Goal: Transaction & Acquisition: Purchase product/service

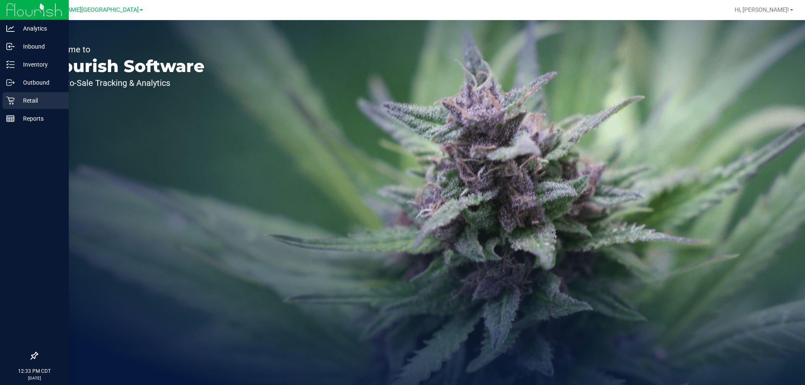
click at [28, 96] on p "Retail" at bounding box center [40, 101] width 50 height 10
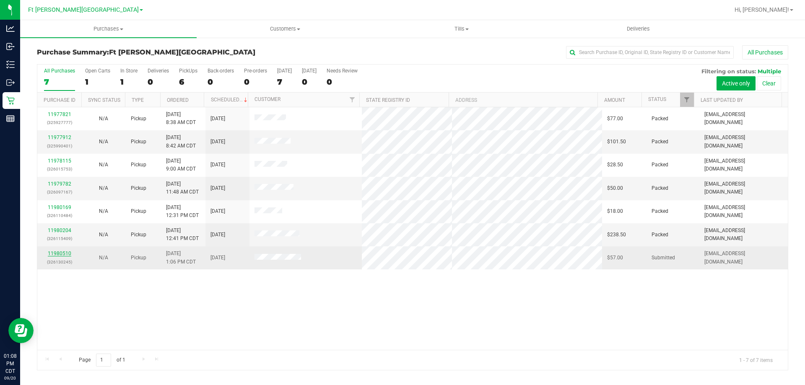
click at [62, 253] on link "11980510" at bounding box center [59, 254] width 23 height 6
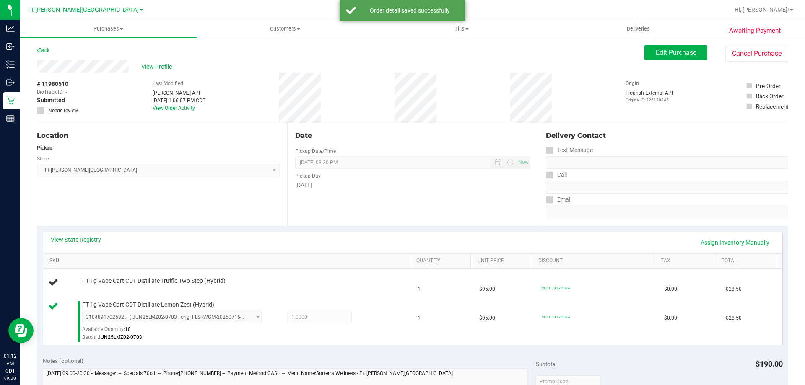
drag, startPoint x: 62, startPoint y: 253, endPoint x: 49, endPoint y: 264, distance: 16.6
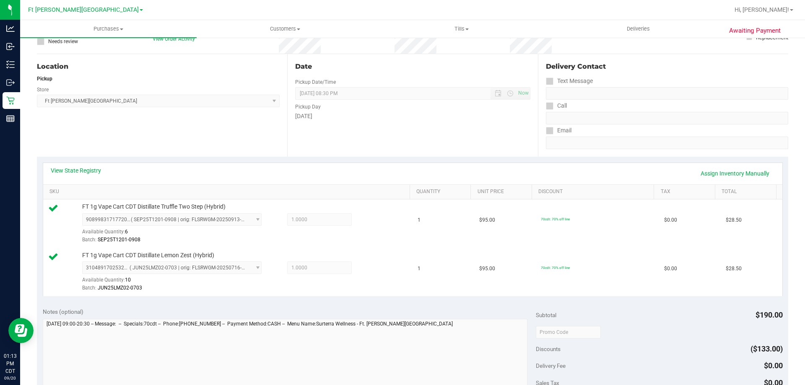
scroll to position [168, 0]
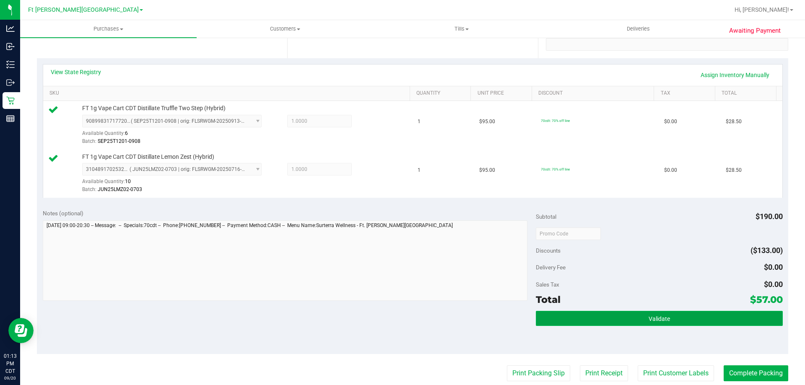
click at [616, 319] on button "Validate" at bounding box center [659, 318] width 246 height 15
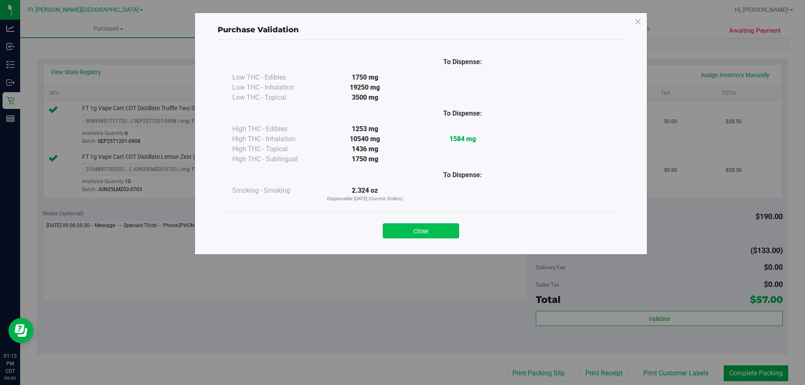
click at [425, 231] on button "Close" at bounding box center [421, 230] width 76 height 15
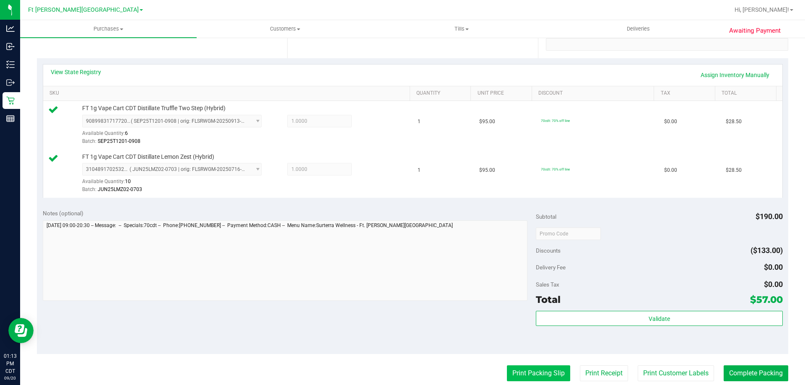
click at [547, 372] on button "Print Packing Slip" at bounding box center [538, 373] width 63 height 16
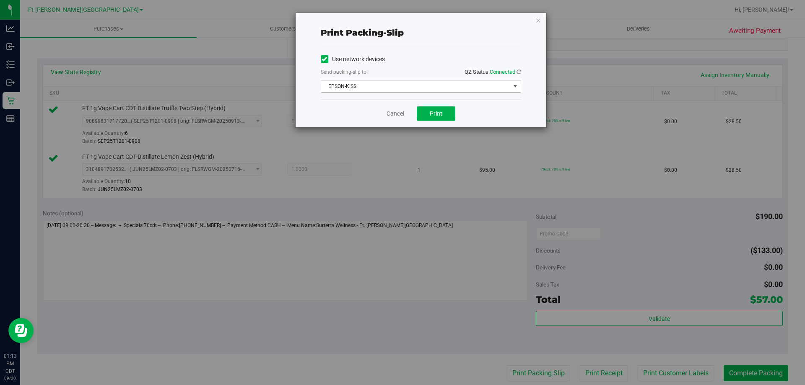
click at [349, 85] on span "EPSON-KISS" at bounding box center [415, 86] width 189 height 12
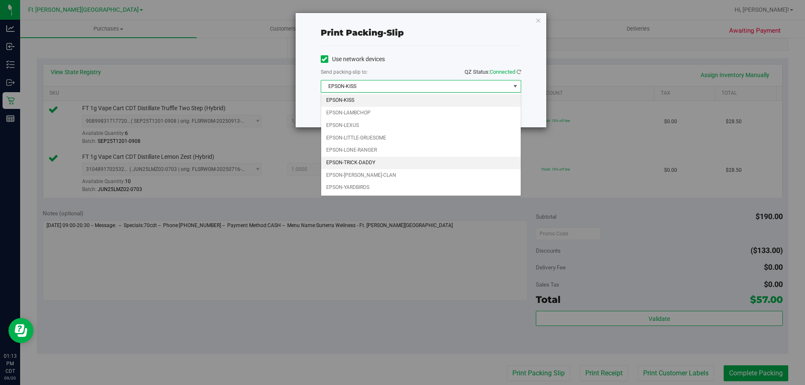
click at [364, 162] on li "EPSON-TRICK-DADDY" at bounding box center [421, 163] width 200 height 13
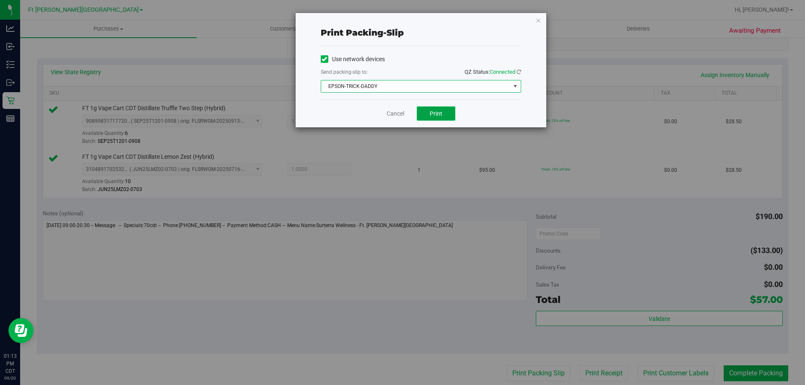
click at [440, 114] on span "Print" at bounding box center [436, 113] width 13 height 7
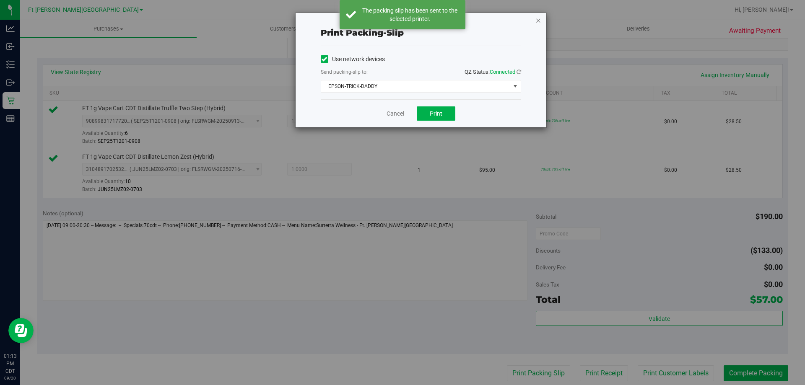
click at [539, 22] on icon "button" at bounding box center [538, 20] width 6 height 10
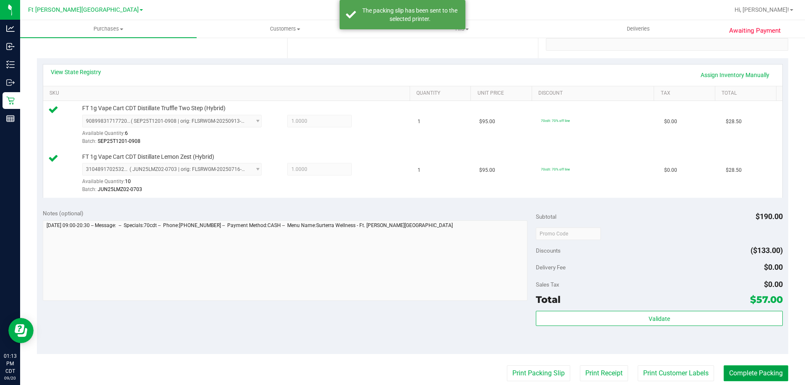
click at [741, 378] on button "Complete Packing" at bounding box center [755, 373] width 65 height 16
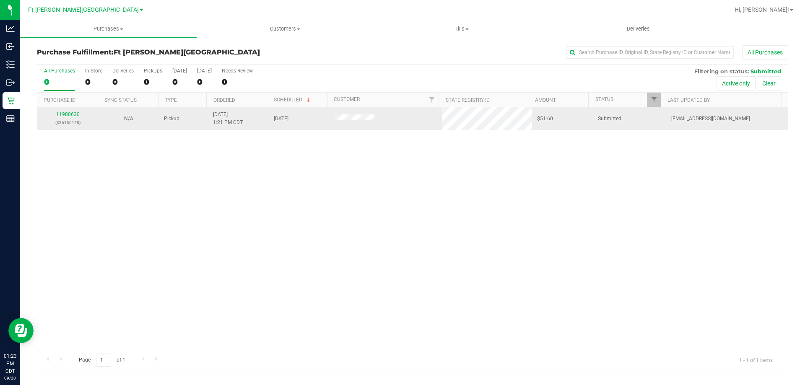
click at [73, 115] on link "11980630" at bounding box center [67, 114] width 23 height 6
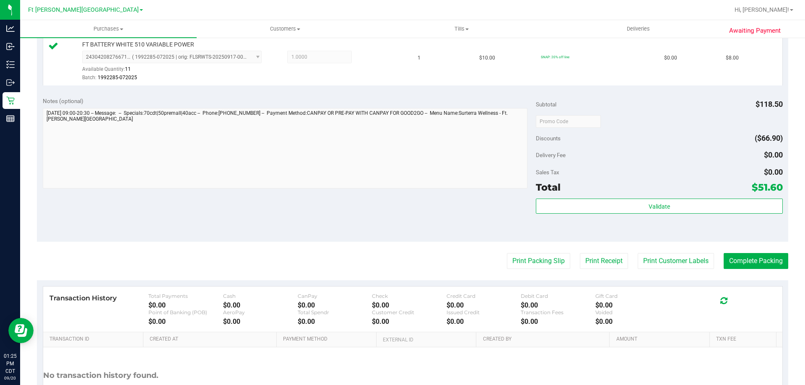
scroll to position [446, 0]
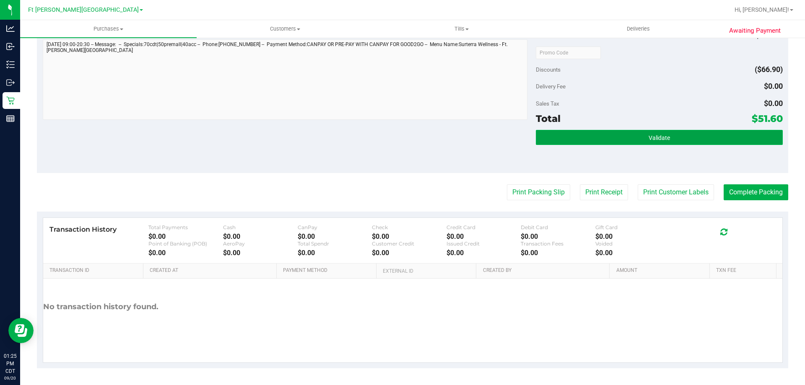
click at [632, 137] on button "Validate" at bounding box center [659, 137] width 246 height 15
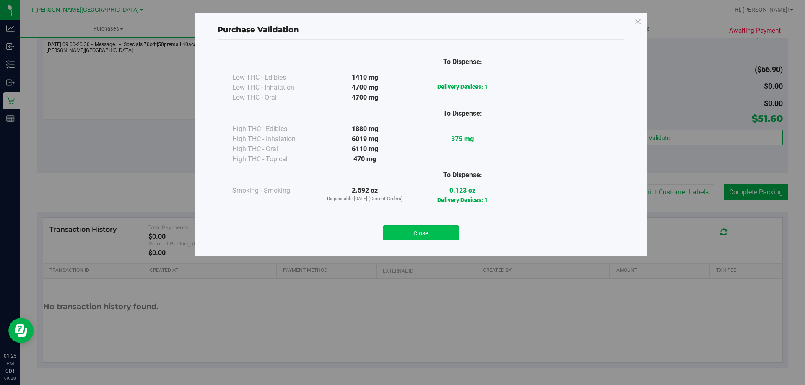
click at [423, 234] on button "Close" at bounding box center [421, 232] width 76 height 15
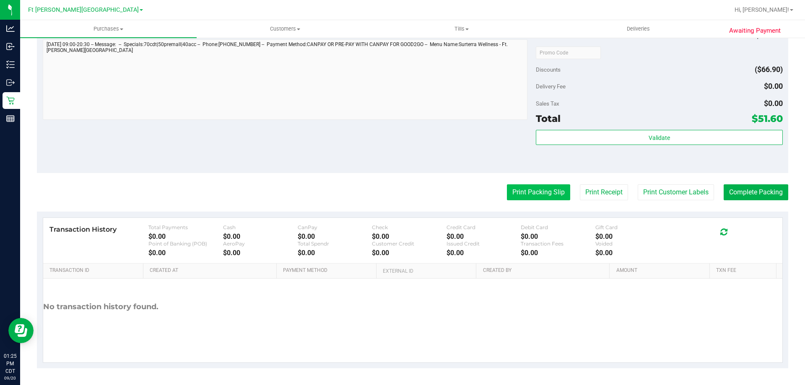
click at [544, 191] on button "Print Packing Slip" at bounding box center [538, 192] width 63 height 16
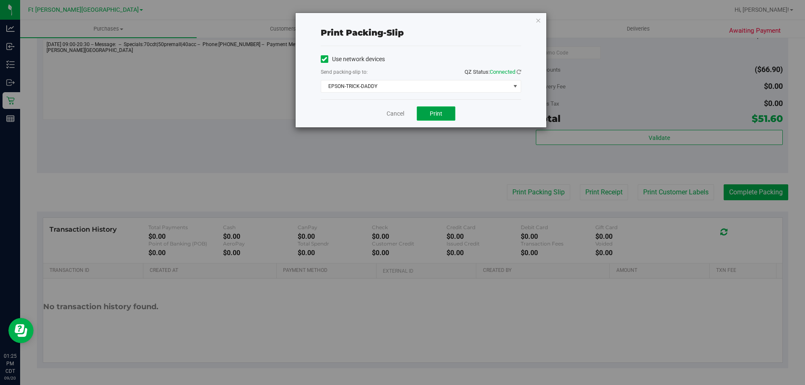
click at [433, 114] on span "Print" at bounding box center [436, 113] width 13 height 7
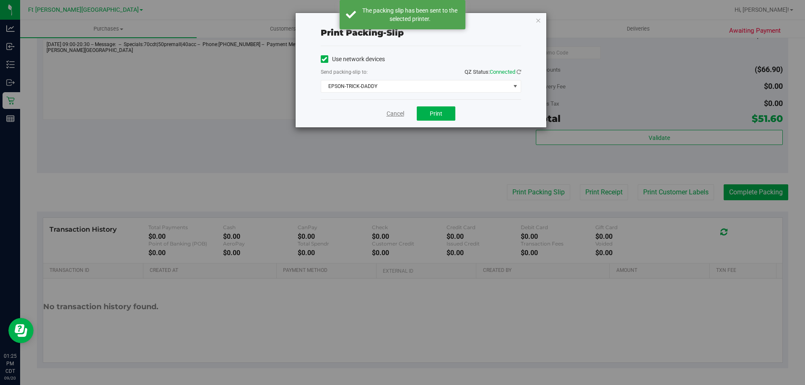
click at [401, 113] on link "Cancel" at bounding box center [395, 113] width 18 height 9
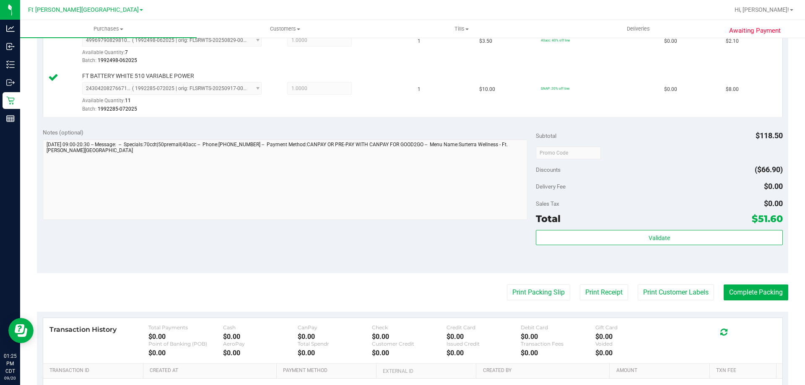
scroll to position [419, 0]
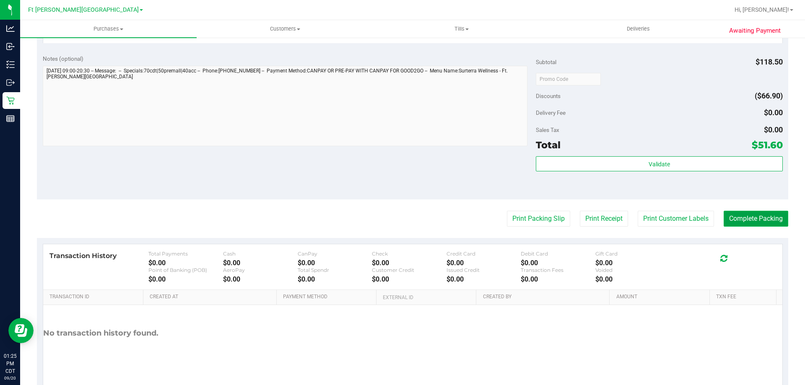
click at [754, 220] on button "Complete Packing" at bounding box center [755, 219] width 65 height 16
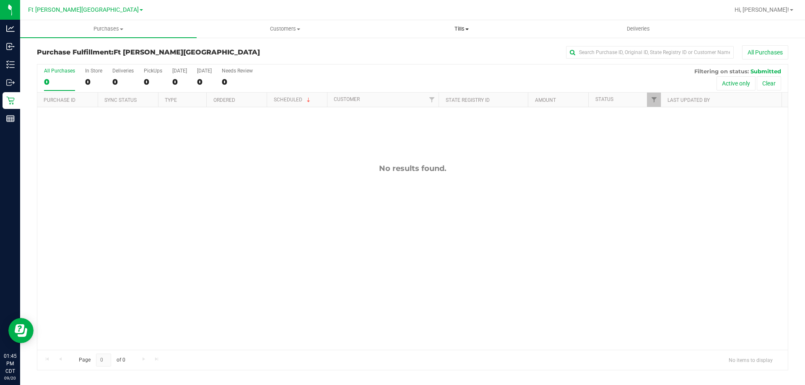
click at [461, 29] on span "Tills" at bounding box center [461, 29] width 176 height 8
click at [407, 48] on span "Manage tills" at bounding box center [401, 50] width 57 height 7
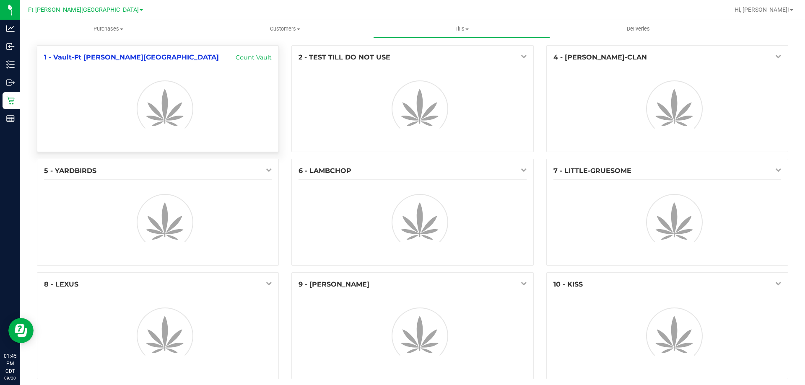
click at [246, 59] on link "Count Vault" at bounding box center [254, 58] width 36 height 8
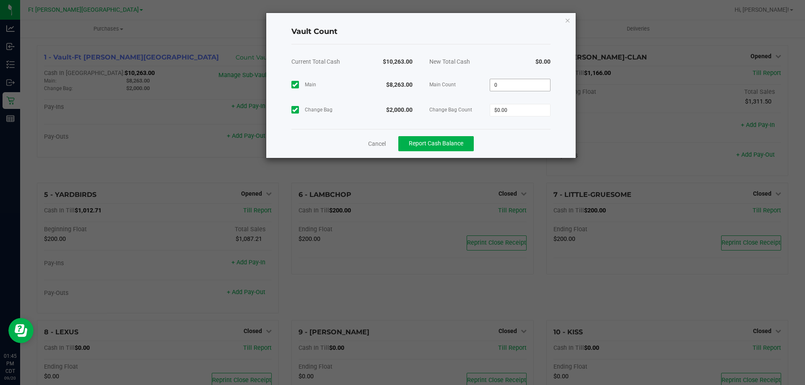
click at [524, 85] on input "0" at bounding box center [520, 85] width 60 height 12
type input "$8,263.00"
click at [531, 106] on input "0" at bounding box center [520, 110] width 60 height 12
type input "$2,000.00"
click at [458, 144] on span "Report Cash Balance" at bounding box center [436, 143] width 54 height 7
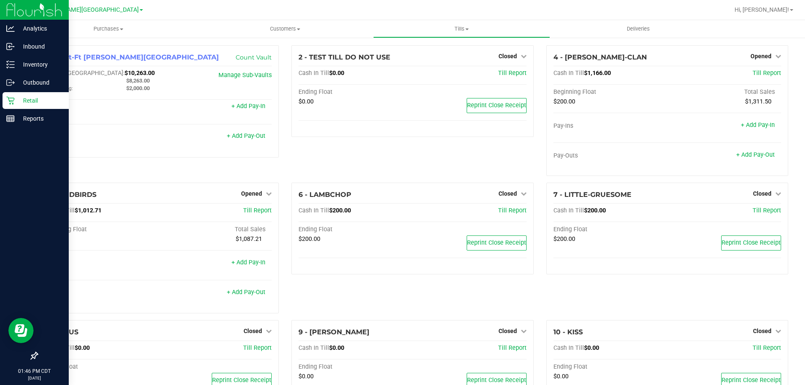
click at [35, 97] on p "Retail" at bounding box center [40, 101] width 50 height 10
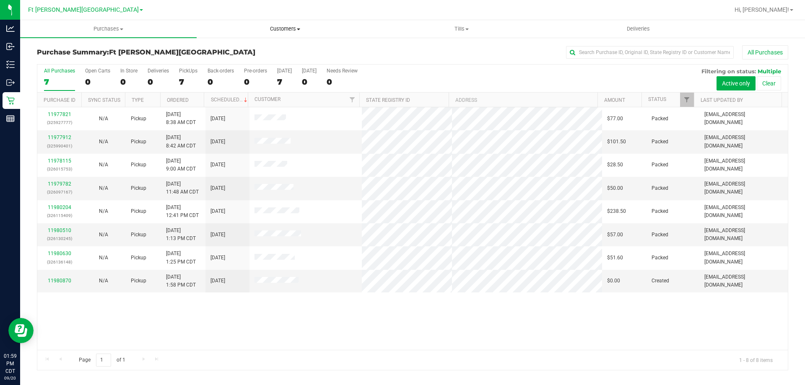
click at [284, 26] on span "Customers" at bounding box center [285, 29] width 176 height 8
click at [233, 51] on span "All customers" at bounding box center [227, 50] width 60 height 7
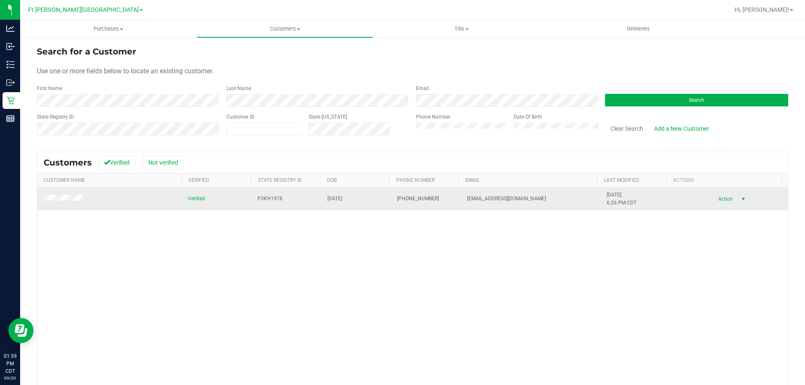
click at [713, 199] on span "Action" at bounding box center [723, 199] width 27 height 12
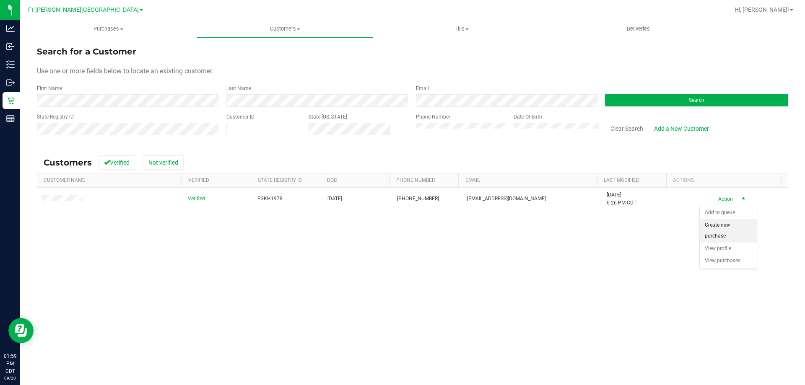
click at [718, 232] on li "Create new purchase" at bounding box center [728, 230] width 57 height 23
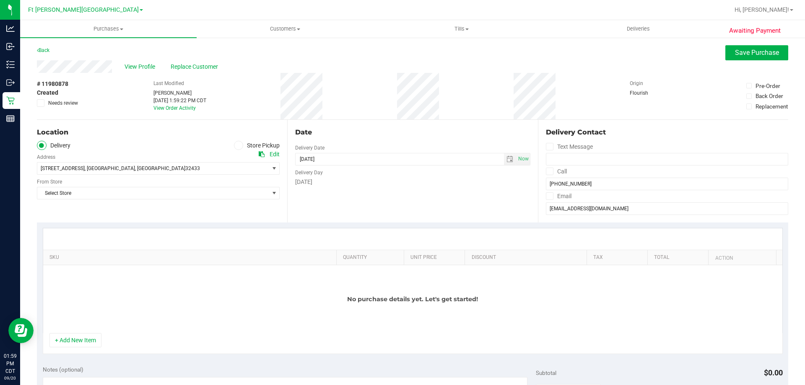
click at [236, 145] on icon at bounding box center [238, 145] width 5 height 0
click at [0, 0] on input "Store Pickup" at bounding box center [0, 0] width 0 height 0
click at [150, 171] on span "Select Store" at bounding box center [152, 169] width 231 height 12
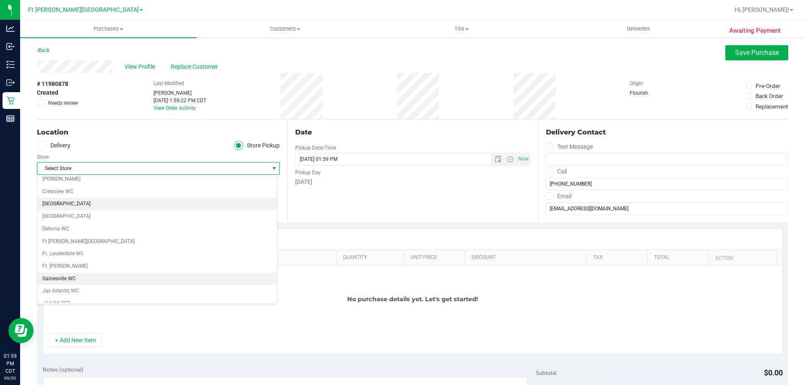
scroll to position [84, 0]
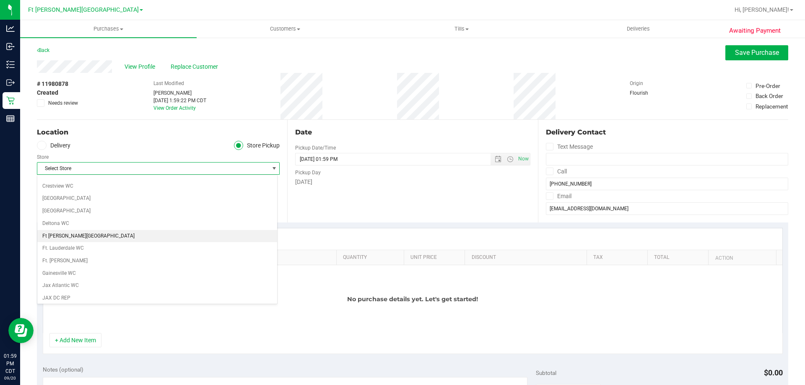
click at [104, 233] on li "Ft [PERSON_NAME][GEOGRAPHIC_DATA]" at bounding box center [157, 236] width 240 height 13
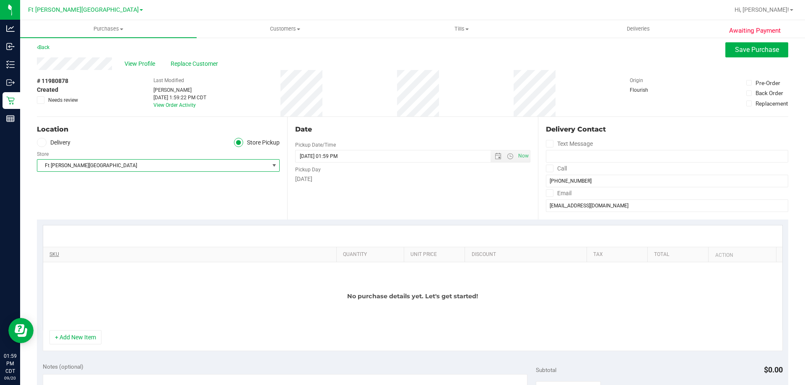
scroll to position [0, 0]
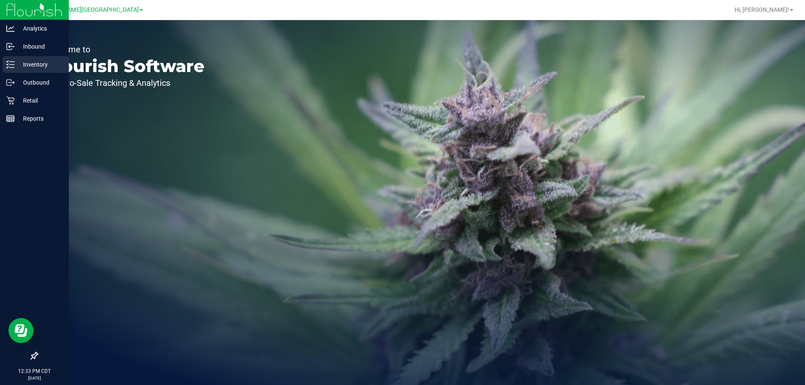
click at [23, 62] on p "Inventory" at bounding box center [40, 65] width 50 height 10
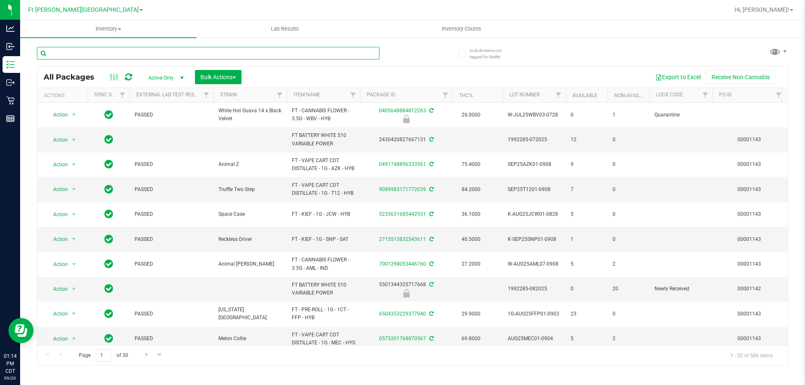
click at [159, 58] on input "text" at bounding box center [208, 53] width 342 height 13
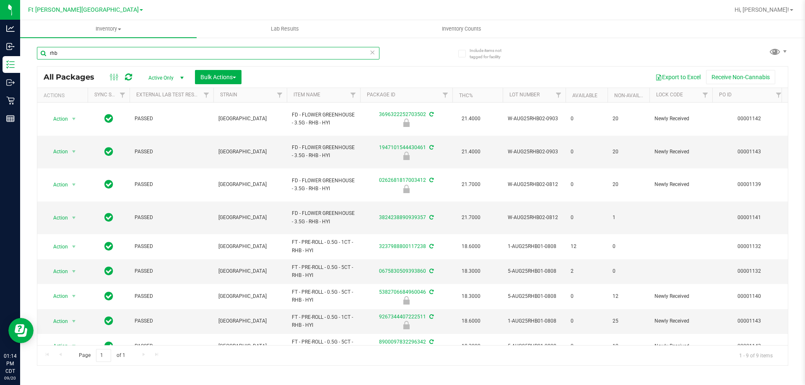
click at [84, 52] on input "rhb" at bounding box center [208, 53] width 342 height 13
type input "r"
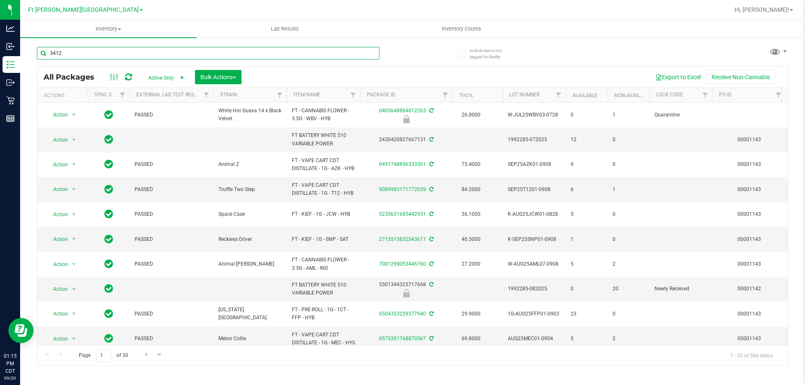
type input "3412"
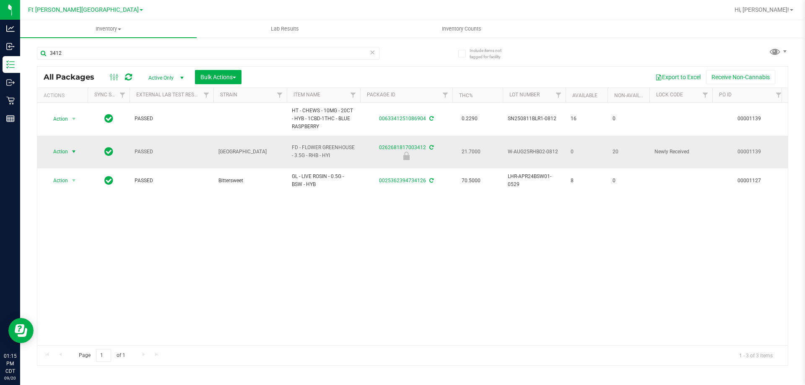
click at [65, 150] on span "Action" at bounding box center [57, 152] width 23 height 12
click at [82, 210] on li "Print package label" at bounding box center [73, 211] width 54 height 13
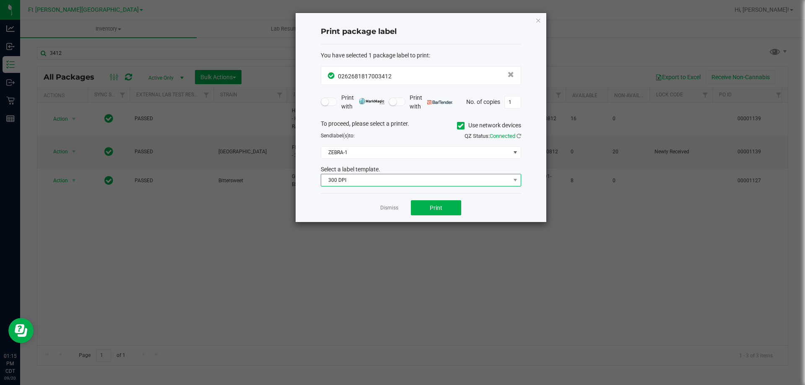
click at [373, 177] on span "300 DPI" at bounding box center [415, 180] width 189 height 12
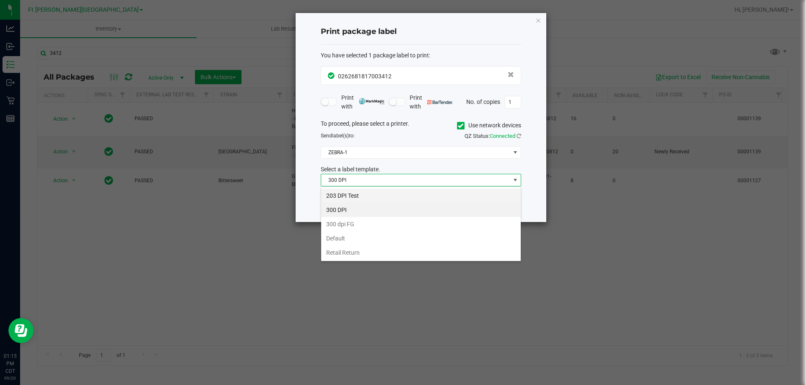
scroll to position [13, 200]
click at [352, 197] on li "203 DPI Test" at bounding box center [421, 196] width 200 height 14
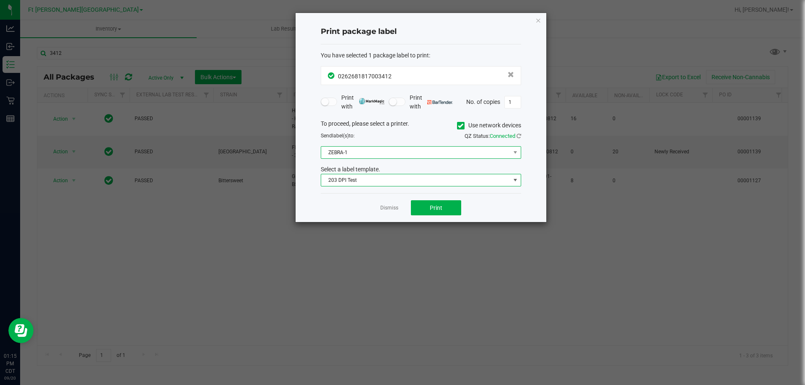
click at [358, 148] on span "ZEBRA-1" at bounding box center [415, 153] width 189 height 12
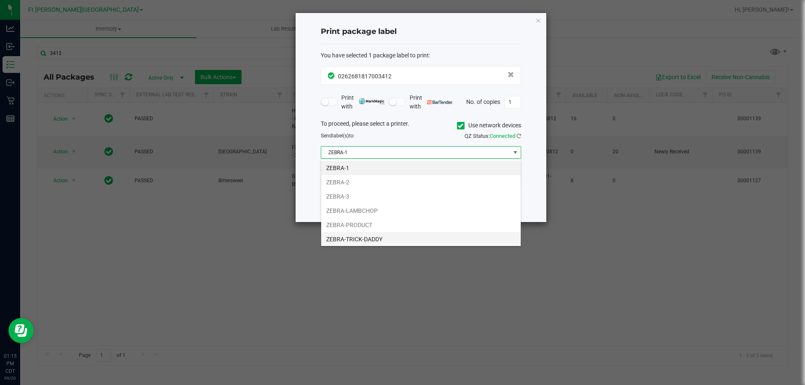
click at [363, 238] on li "ZEBRA-TRICK-DADDY" at bounding box center [421, 239] width 200 height 14
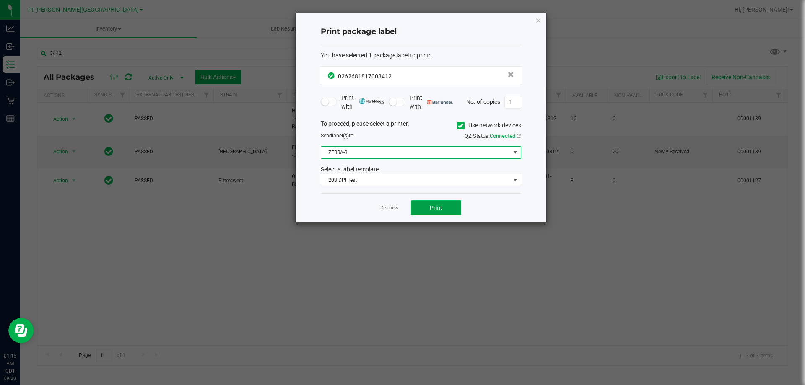
click at [436, 211] on span "Print" at bounding box center [436, 208] width 13 height 7
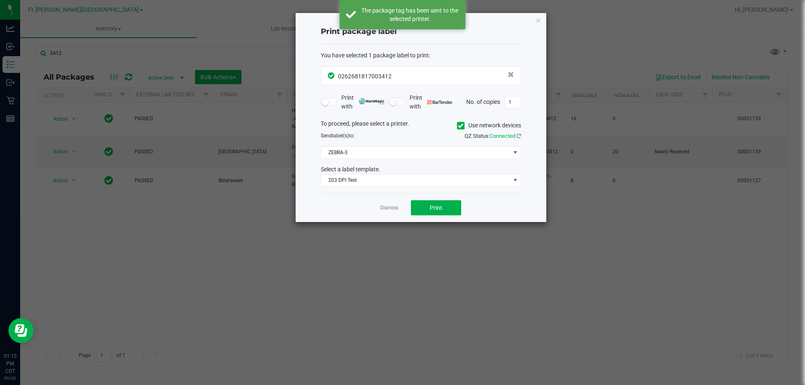
click at [391, 208] on link "Dismiss" at bounding box center [389, 208] width 18 height 7
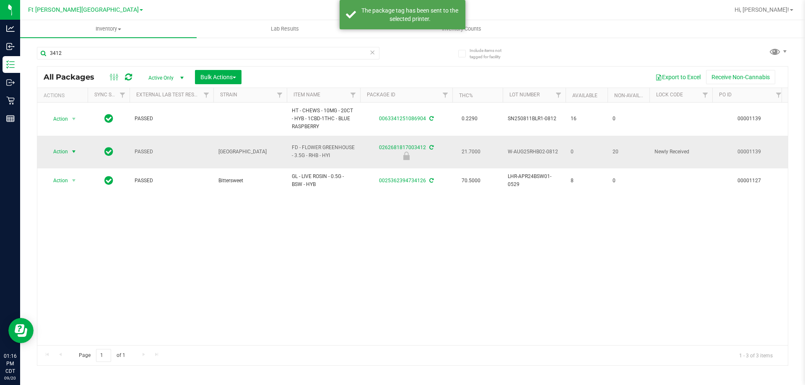
click at [67, 148] on span "Action" at bounding box center [57, 152] width 23 height 12
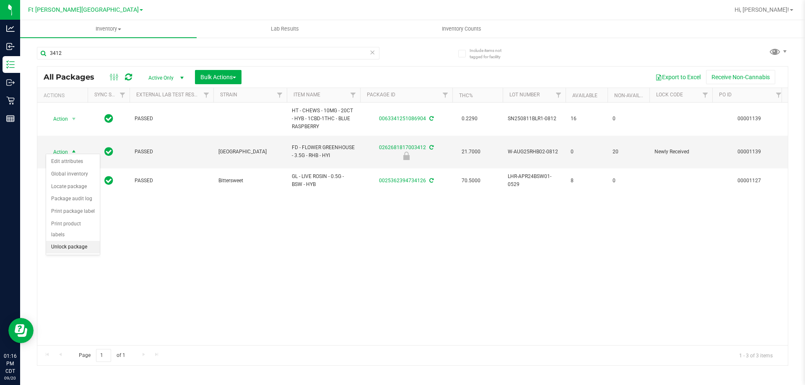
click at [84, 241] on li "Unlock package" at bounding box center [73, 247] width 54 height 13
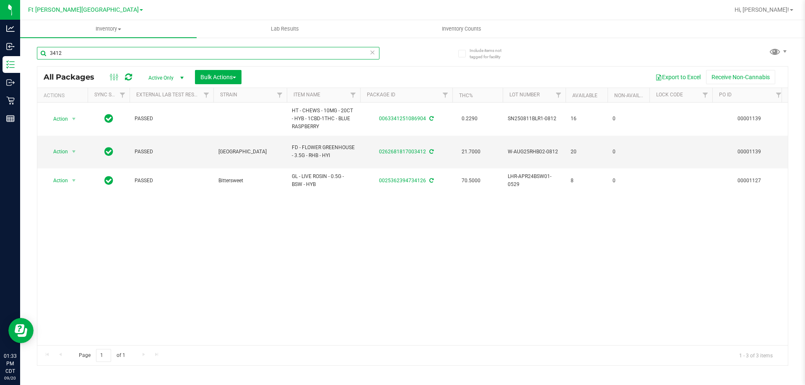
click at [79, 50] on input "3412" at bounding box center [208, 53] width 342 height 13
type input "3"
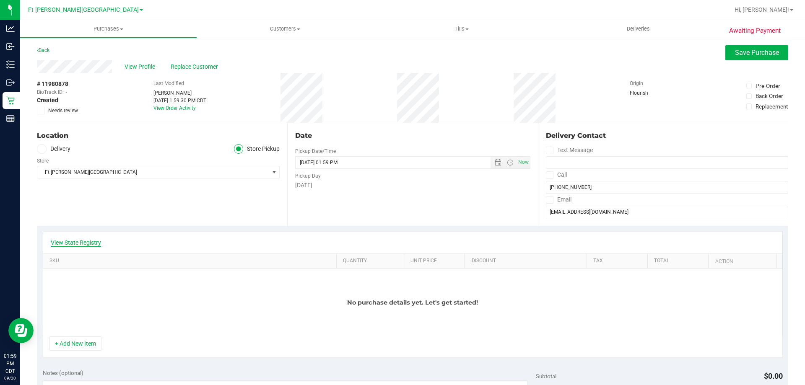
click at [85, 244] on link "View State Registry" at bounding box center [76, 242] width 50 height 8
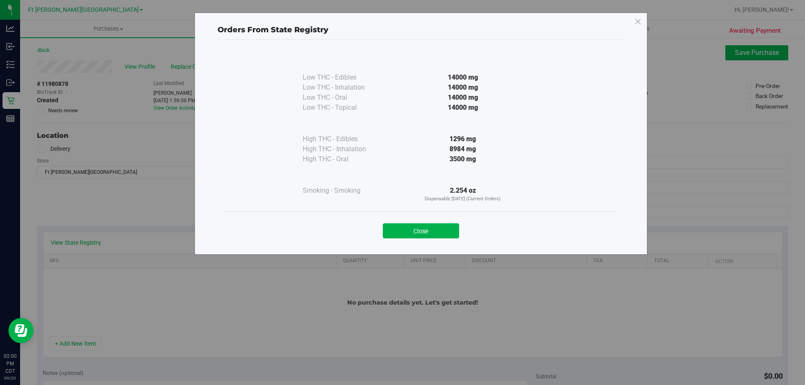
click at [140, 194] on div "Orders From State Registry Low THC - Edibles 14000 mg" at bounding box center [405, 192] width 811 height 385
drag, startPoint x: 416, startPoint y: 234, endPoint x: 394, endPoint y: 223, distance: 24.8
click at [394, 223] on div "Close" at bounding box center [420, 228] width 381 height 21
drag, startPoint x: 405, startPoint y: 234, endPoint x: 398, endPoint y: 230, distance: 7.9
click at [404, 234] on button "Close" at bounding box center [421, 230] width 76 height 15
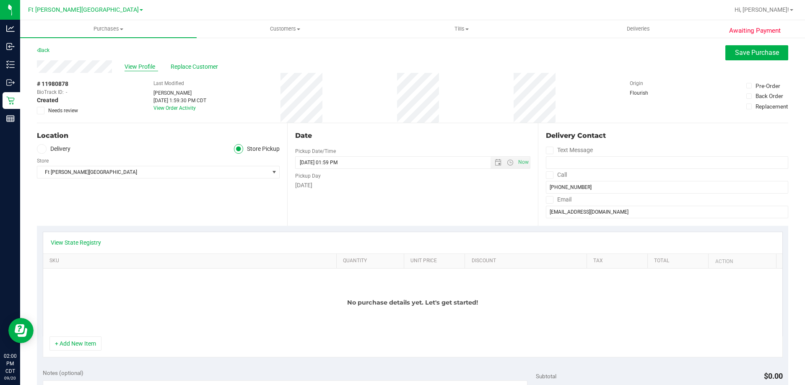
click at [137, 66] on span "View Profile" at bounding box center [141, 66] width 34 height 9
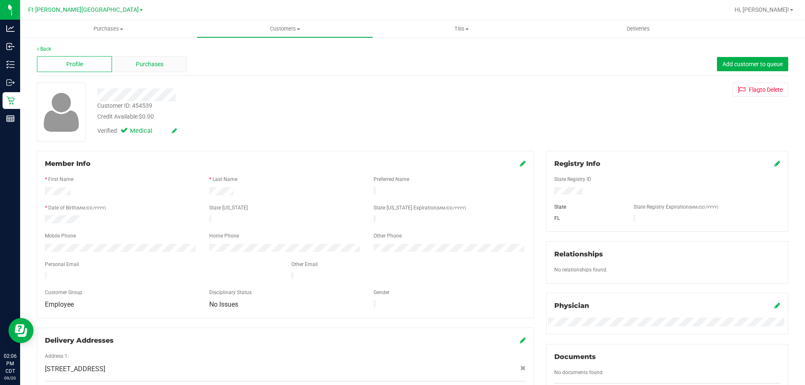
click at [151, 66] on span "Purchases" at bounding box center [150, 64] width 28 height 9
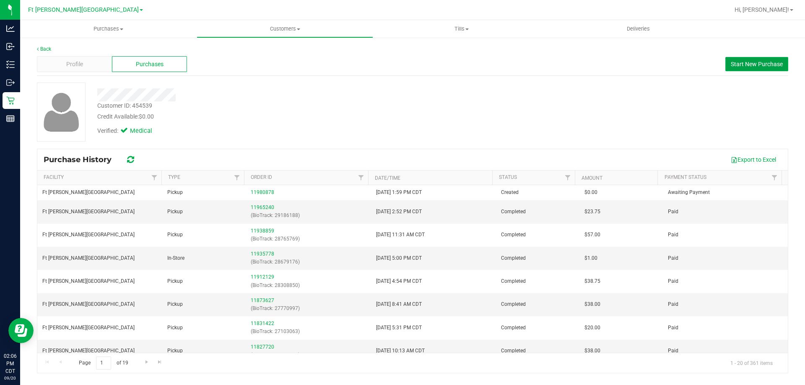
click at [756, 64] on span "Start New Purchase" at bounding box center [757, 64] width 52 height 7
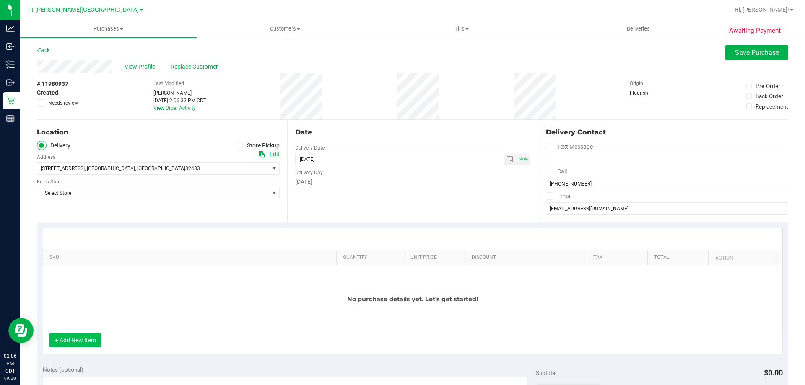
click at [72, 340] on button "+ Add New Item" at bounding box center [75, 340] width 52 height 14
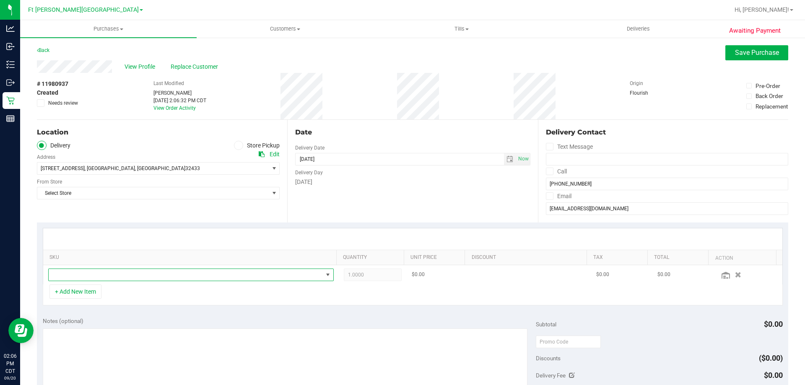
click at [81, 273] on span "NO DATA FOUND" at bounding box center [186, 275] width 274 height 12
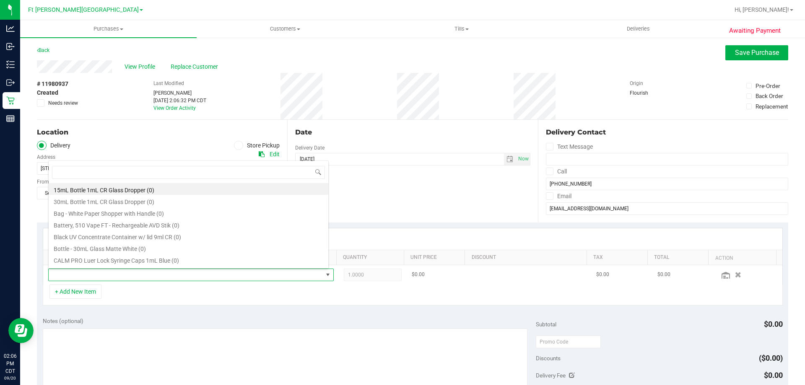
scroll to position [13, 278]
type input "mbl"
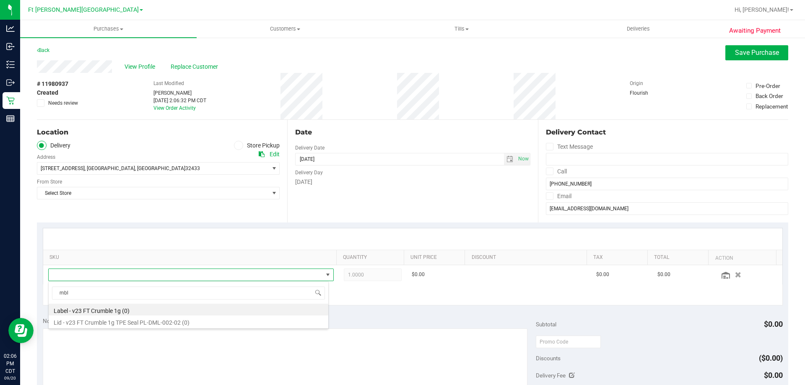
click at [211, 230] on div at bounding box center [412, 238] width 739 height 21
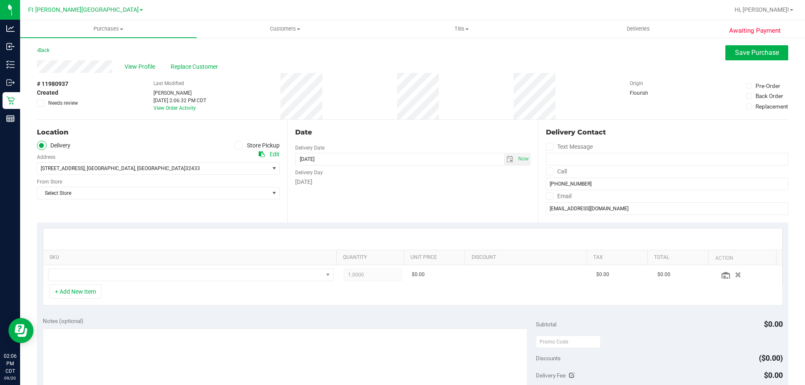
click at [238, 145] on icon at bounding box center [238, 145] width 5 height 0
click at [0, 0] on input "Store Pickup" at bounding box center [0, 0] width 0 height 0
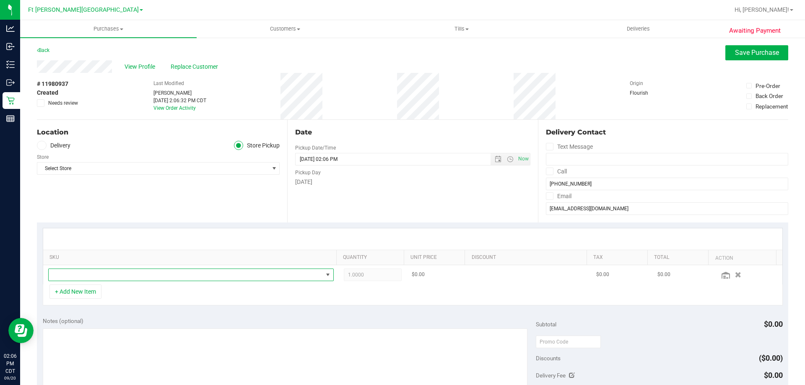
click at [75, 276] on span "NO DATA FOUND" at bounding box center [186, 275] width 274 height 12
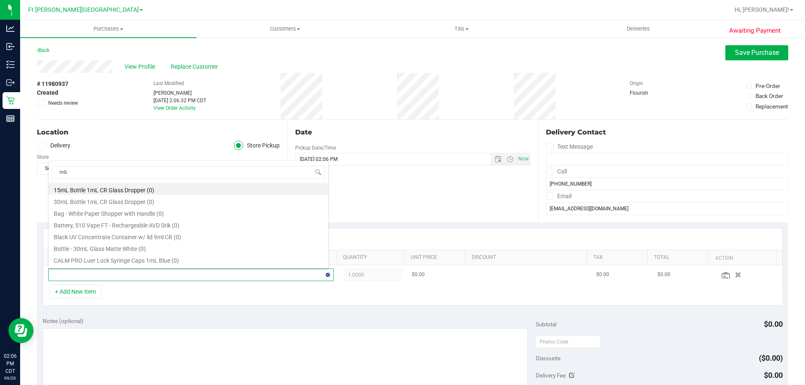
type input "mbl"
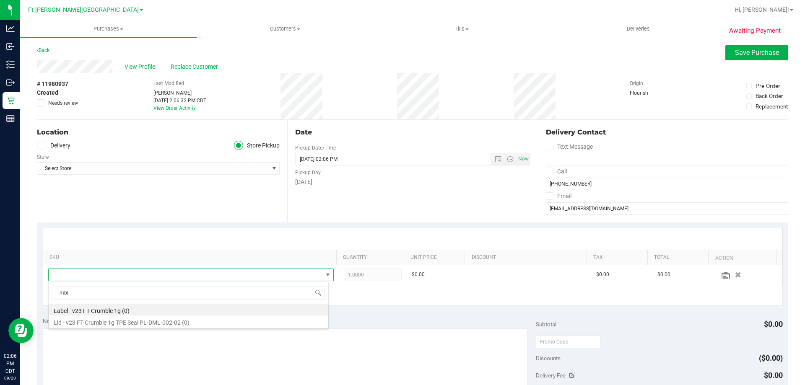
click at [149, 198] on div "Location Delivery Store Pickup Store Select Store Select Store Bonita Springs W…" at bounding box center [162, 171] width 250 height 103
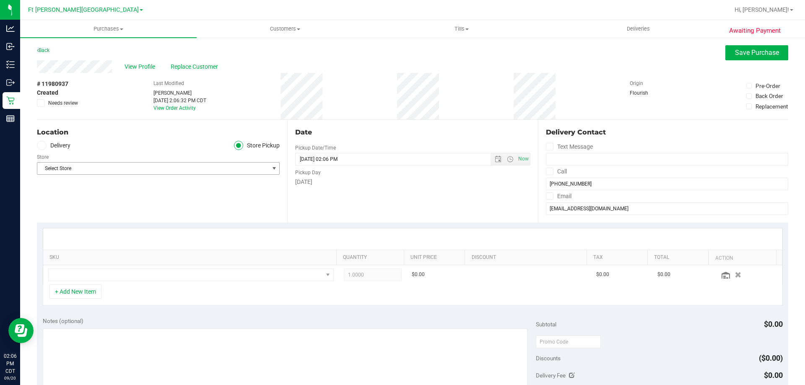
click at [104, 169] on span "Select Store" at bounding box center [152, 169] width 231 height 12
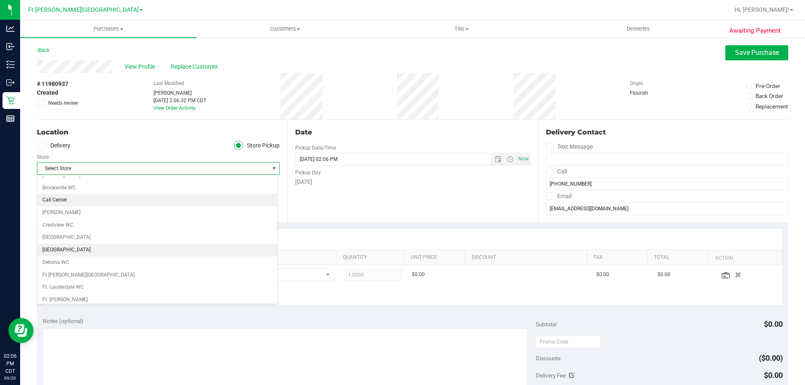
scroll to position [84, 0]
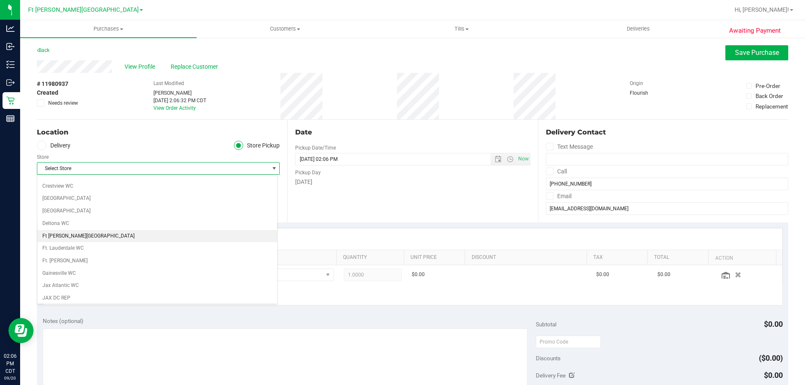
click at [77, 233] on li "Ft [PERSON_NAME][GEOGRAPHIC_DATA]" at bounding box center [157, 236] width 240 height 13
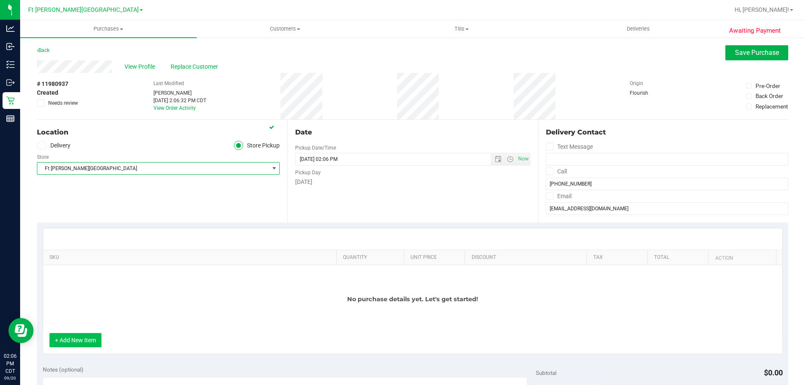
click at [80, 344] on button "+ Add New Item" at bounding box center [75, 340] width 52 height 14
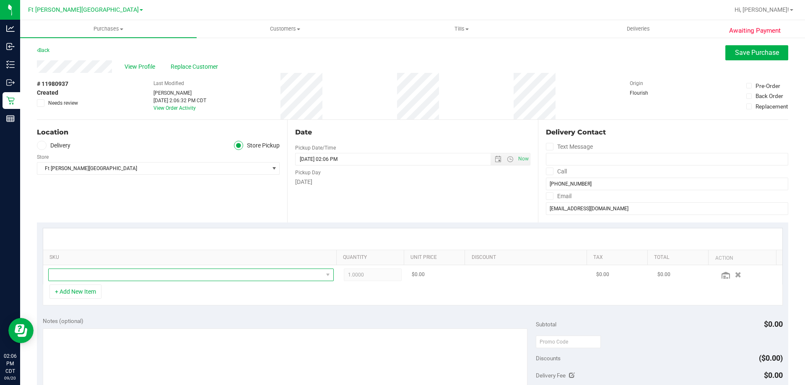
click at [98, 273] on span "NO DATA FOUND" at bounding box center [186, 275] width 274 height 12
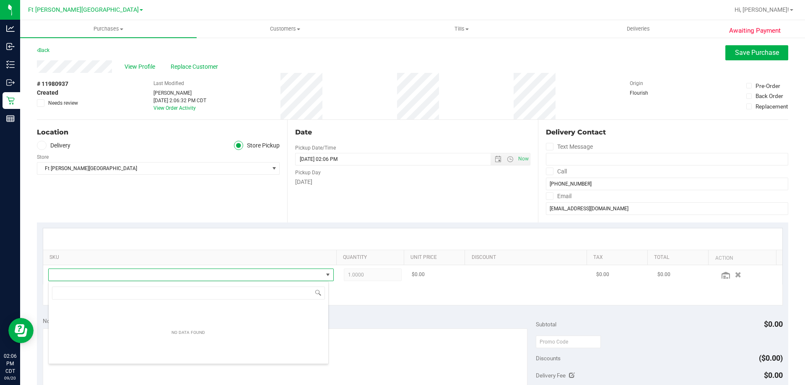
scroll to position [13, 278]
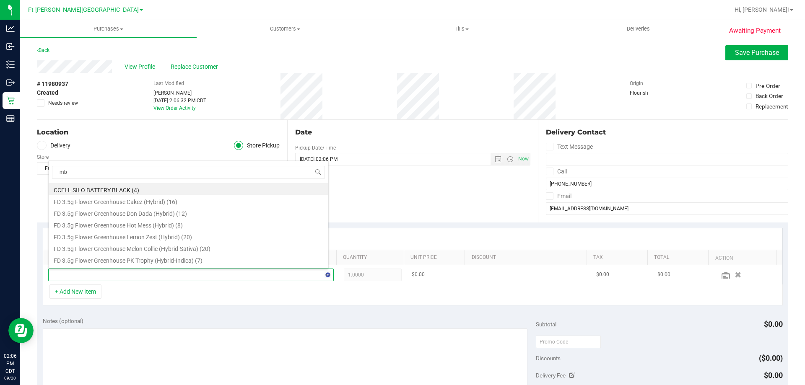
type input "mbl"
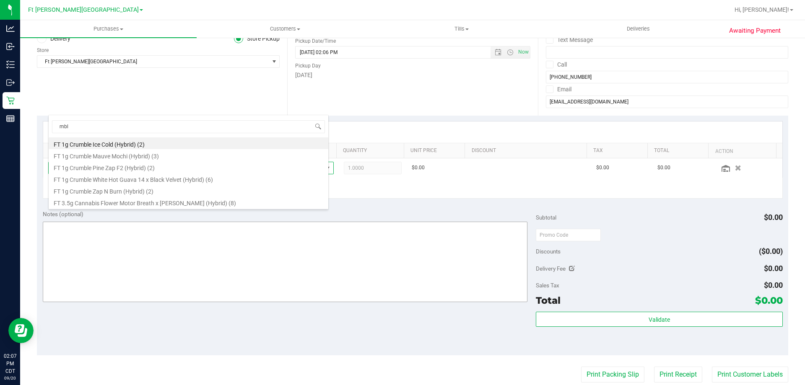
scroll to position [168, 0]
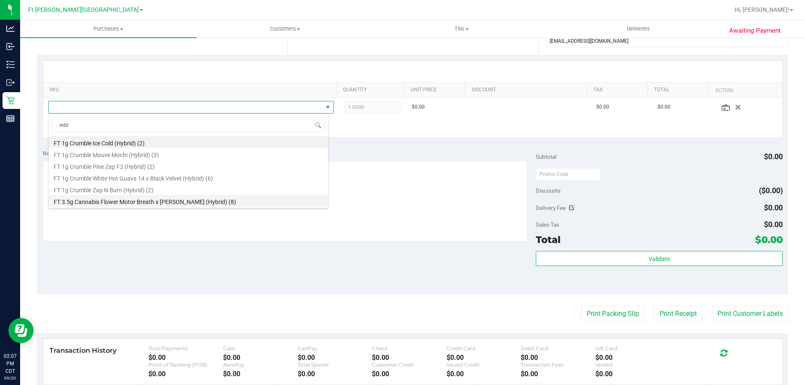
click at [135, 204] on li "FT 3.5g Cannabis Flower Motor Breath x Mike Larry (Hybrid) (8)" at bounding box center [189, 201] width 280 height 12
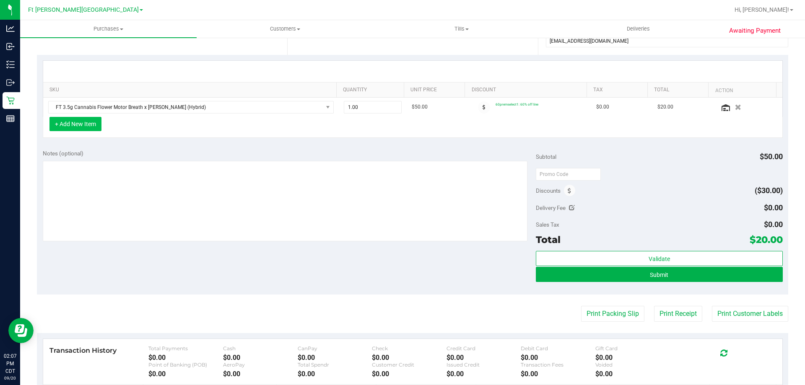
click at [91, 124] on button "+ Add New Item" at bounding box center [75, 124] width 52 height 14
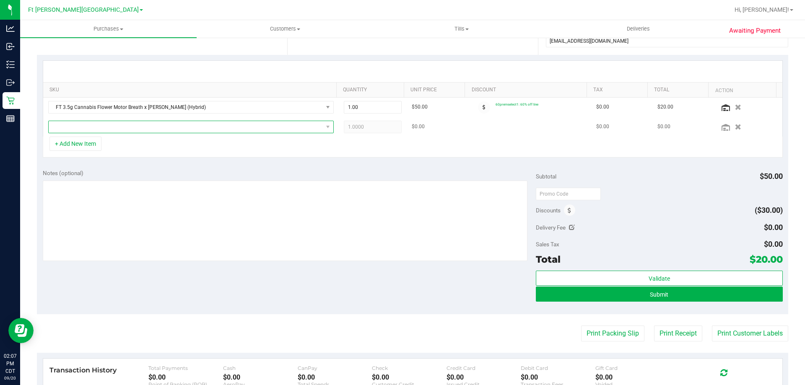
click at [90, 128] on span "NO DATA FOUND" at bounding box center [186, 127] width 274 height 12
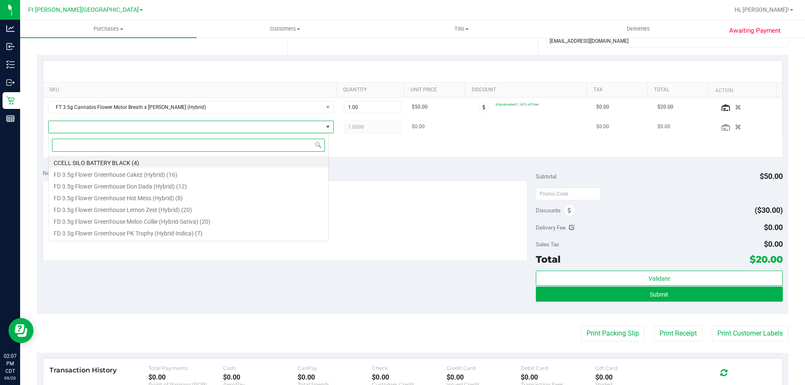
scroll to position [13, 280]
type input "htm"
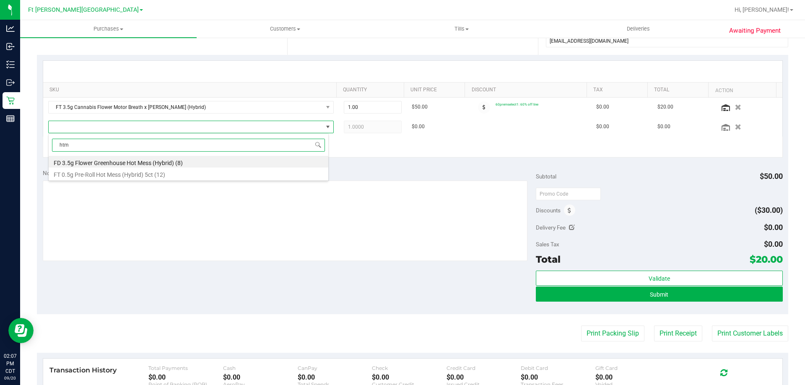
click at [143, 163] on li "FD 3.5g Flower Greenhouse Hot Mess (Hybrid) (8)" at bounding box center [189, 162] width 280 height 12
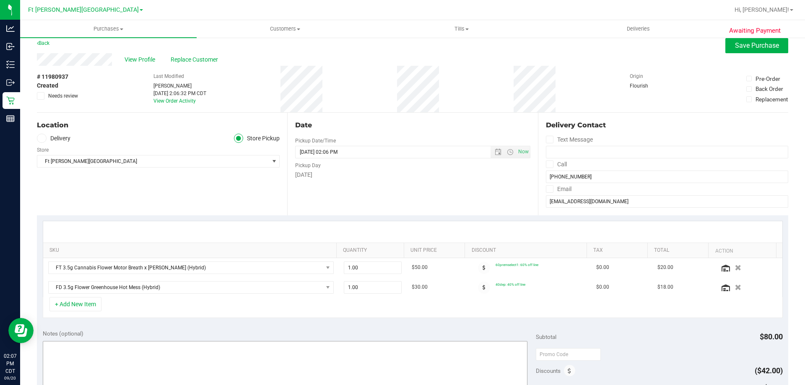
scroll to position [0, 0]
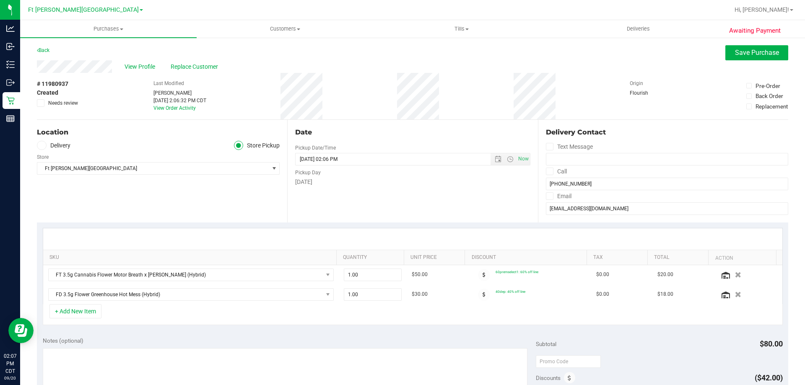
drag, startPoint x: 35, startPoint y: 84, endPoint x: 68, endPoint y: 84, distance: 33.1
click at [68, 84] on div "Awaiting Payment Back Save Purchase View Profile Replace Customer # 11980937 Cr…" at bounding box center [412, 365] width 785 height 657
copy span "# 11980937"
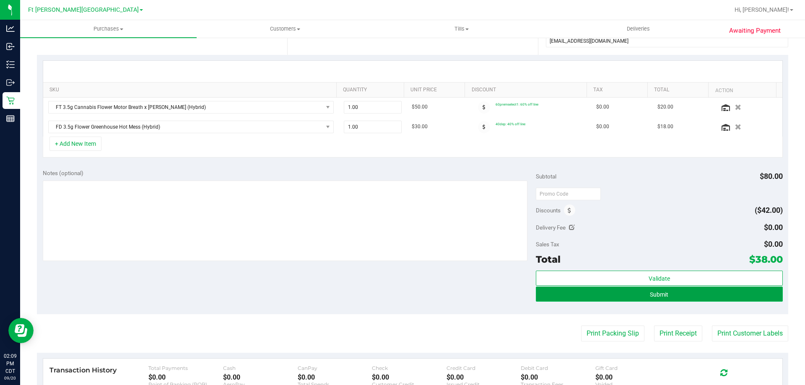
click at [625, 298] on button "Submit" at bounding box center [659, 294] width 246 height 15
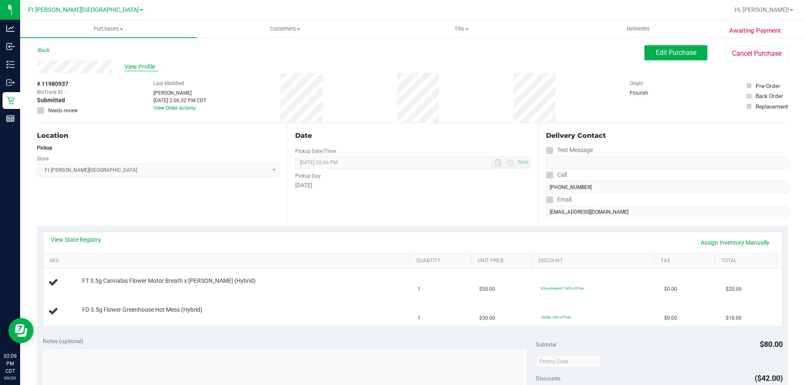
click at [147, 67] on span "View Profile" at bounding box center [141, 66] width 34 height 9
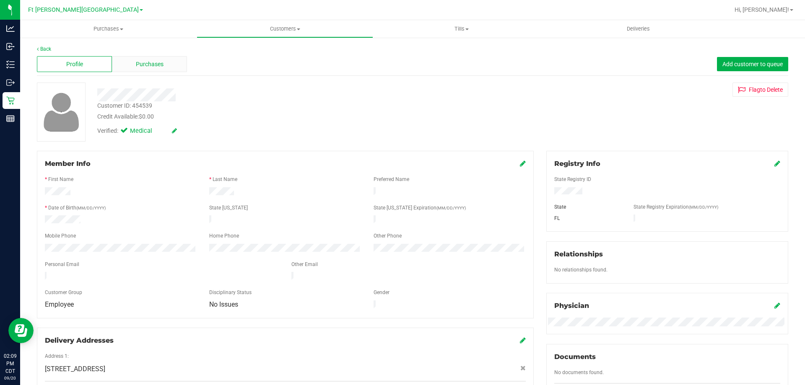
click at [144, 63] on span "Purchases" at bounding box center [150, 64] width 28 height 9
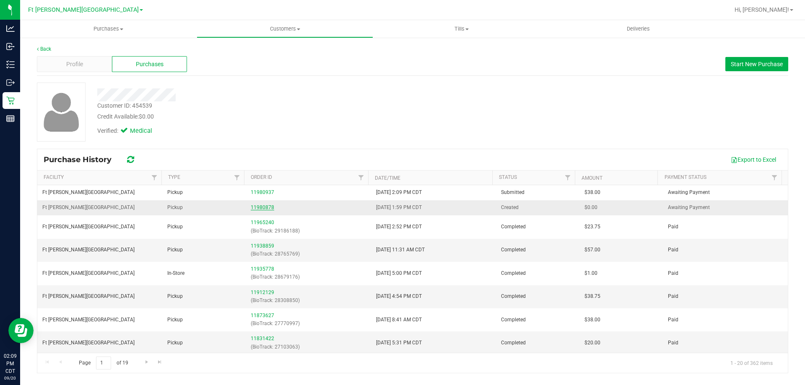
click at [257, 207] on link "11980878" at bounding box center [262, 208] width 23 height 6
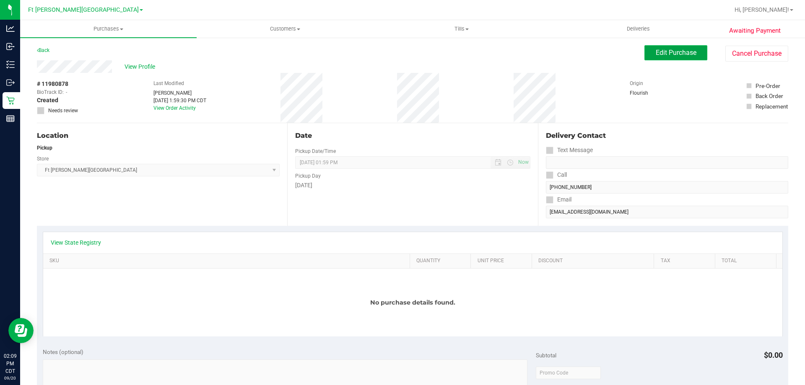
click at [671, 54] on span "Edit Purchase" at bounding box center [676, 53] width 41 height 8
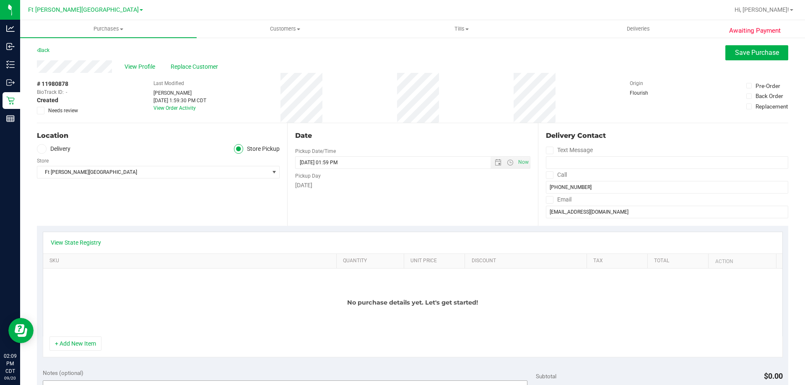
click at [84, 345] on button "+ Add New Item" at bounding box center [75, 344] width 52 height 14
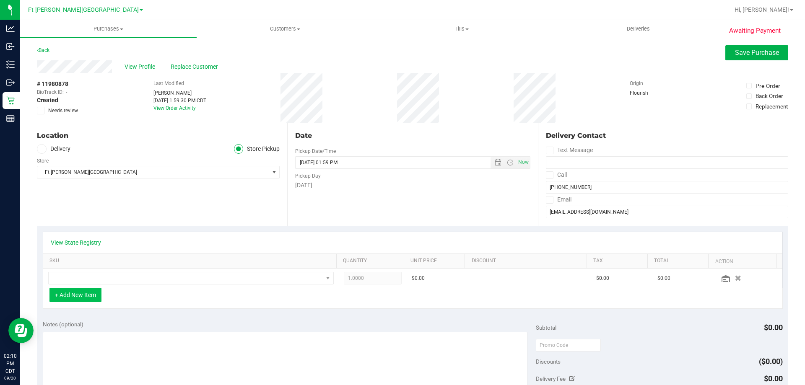
click at [67, 295] on button "+ Add New Item" at bounding box center [75, 295] width 52 height 14
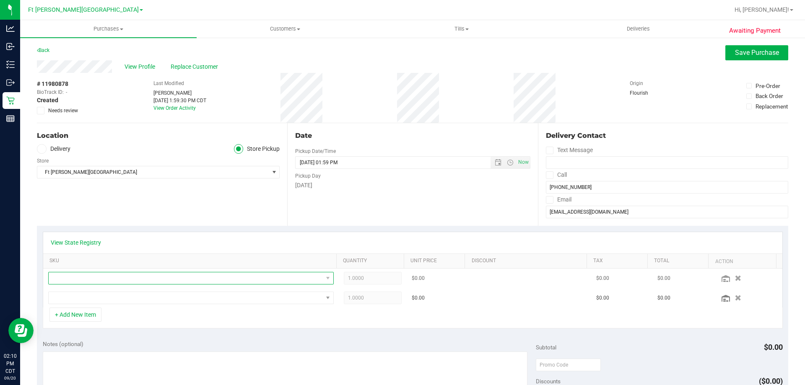
click at [63, 279] on span "NO DATA FOUND" at bounding box center [186, 278] width 274 height 12
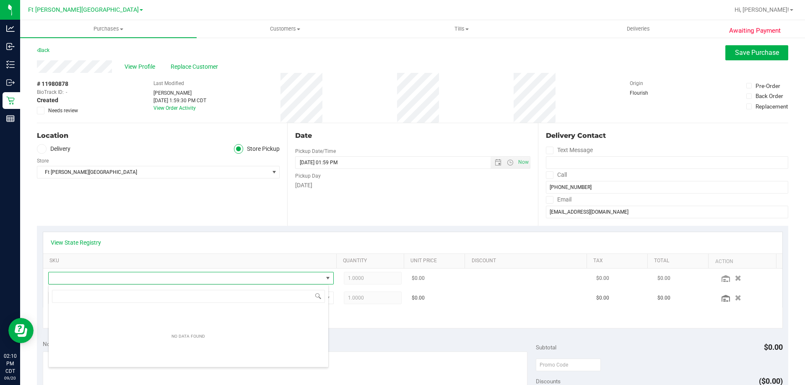
scroll to position [13, 278]
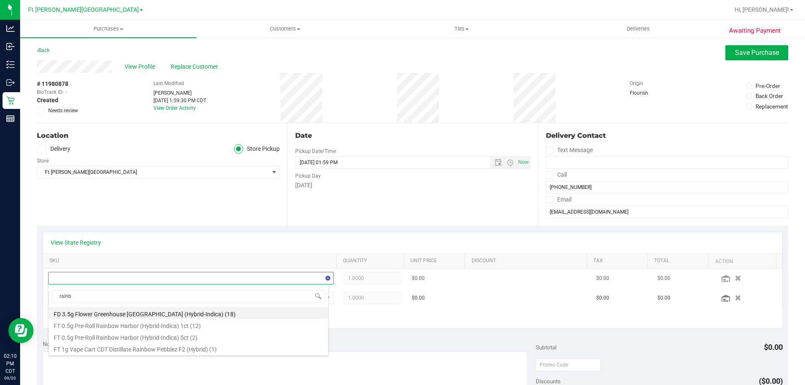
type input "rainbo"
click at [164, 350] on li "FT 1g Vape Cart CDT Distillate Rainbow Pebblez F2 (Hybrid) (1)" at bounding box center [189, 348] width 280 height 12
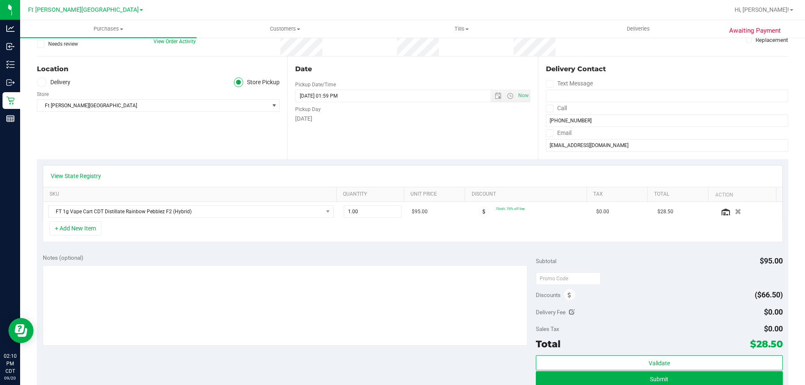
scroll to position [168, 0]
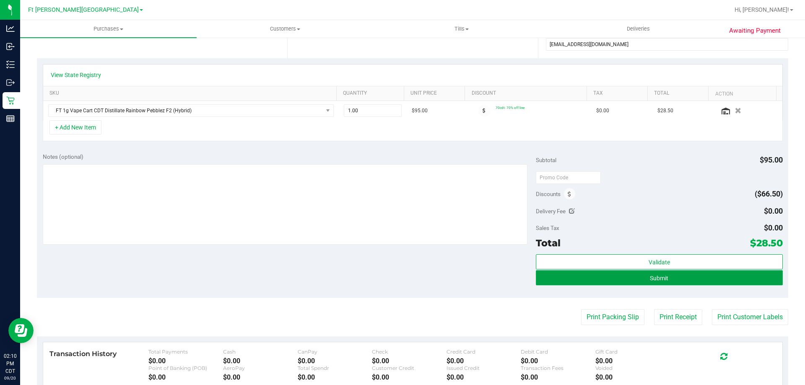
click at [643, 280] on button "Submit" at bounding box center [659, 277] width 246 height 15
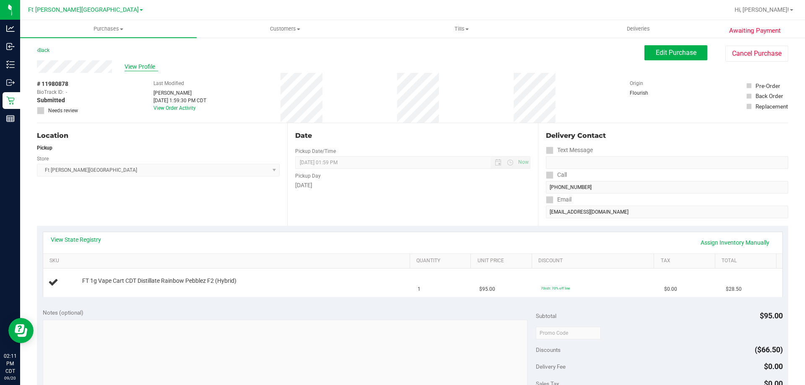
click at [149, 67] on span "View Profile" at bounding box center [141, 66] width 34 height 9
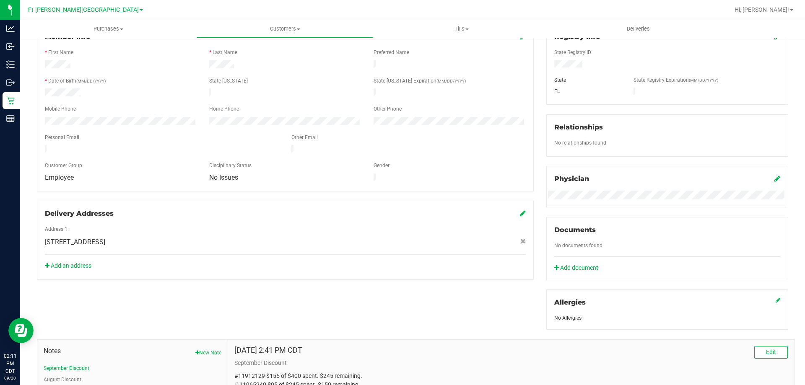
scroll to position [293, 0]
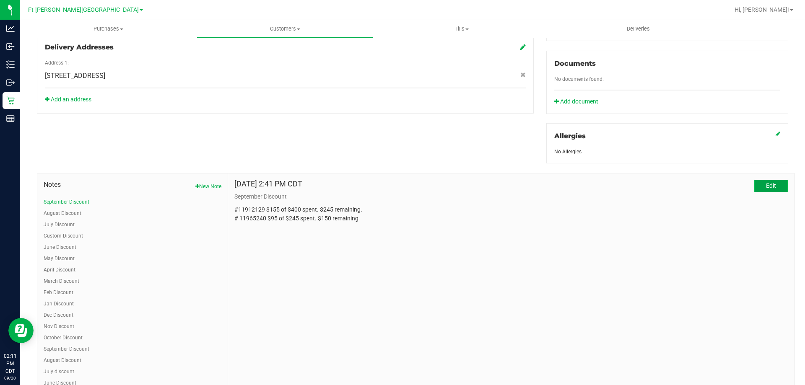
click at [766, 187] on span "Edit" at bounding box center [771, 185] width 10 height 7
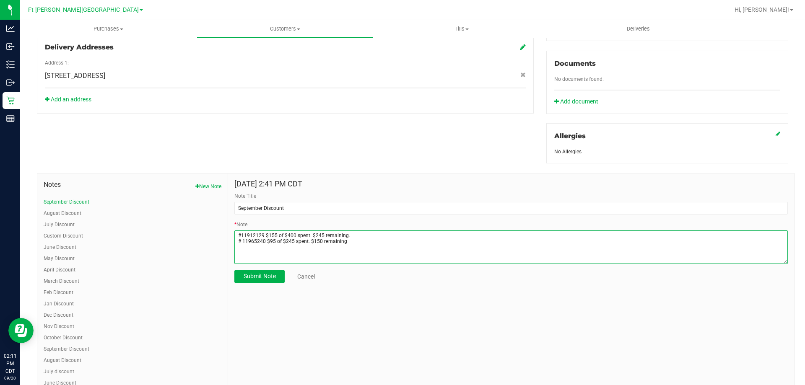
click at [346, 243] on textarea "* Note" at bounding box center [510, 248] width 553 height 34
paste textarea "# 11980937"
type textarea "#11912129 $155 of $400 spent. $245 remaining. # 11965240 $95 of $245 spent. $15…"
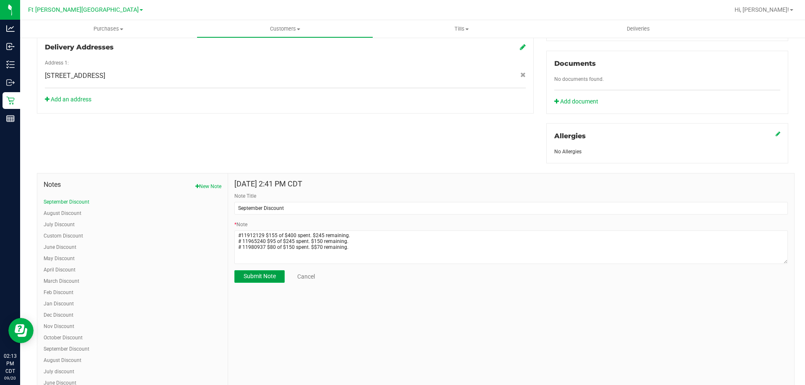
click at [269, 277] on span "Submit Note" at bounding box center [260, 276] width 32 height 7
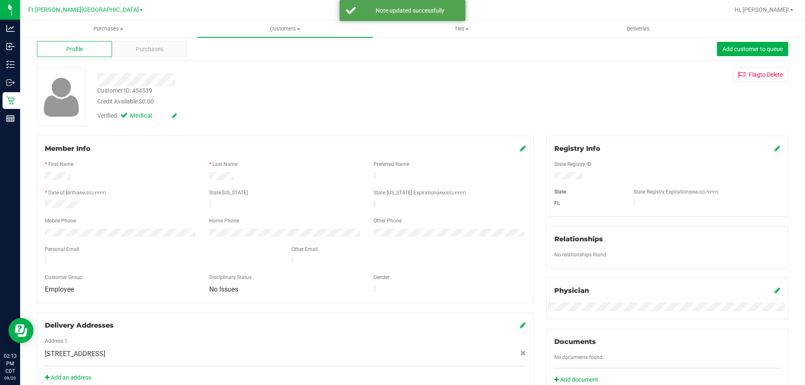
scroll to position [0, 0]
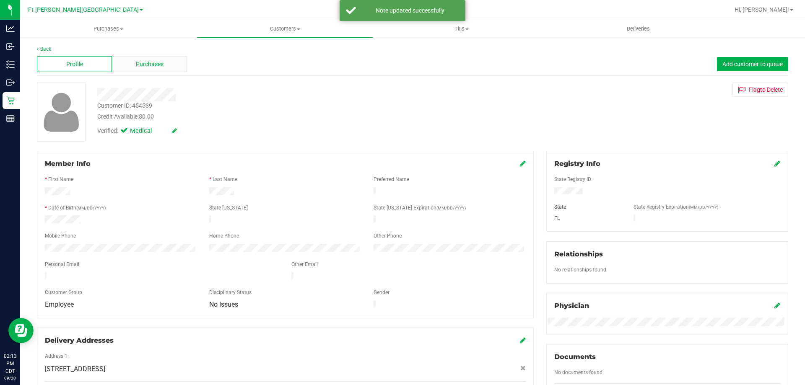
click at [154, 67] on span "Purchases" at bounding box center [150, 64] width 28 height 9
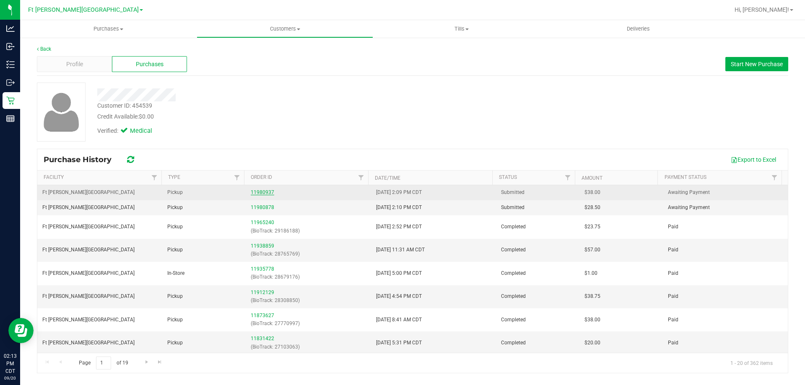
click at [267, 190] on link "11980937" at bounding box center [262, 192] width 23 height 6
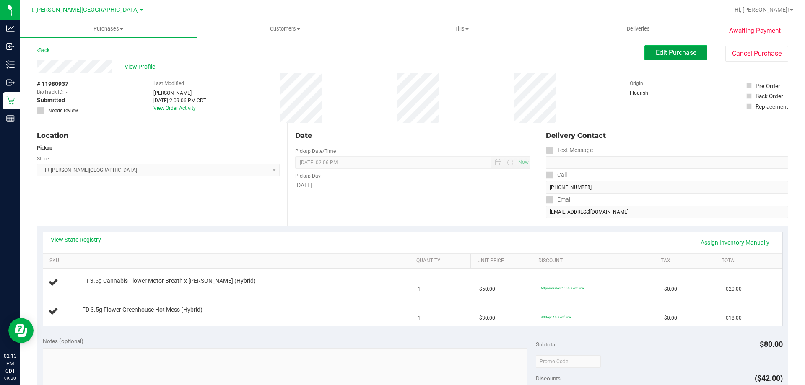
click at [672, 55] on span "Edit Purchase" at bounding box center [676, 53] width 41 height 8
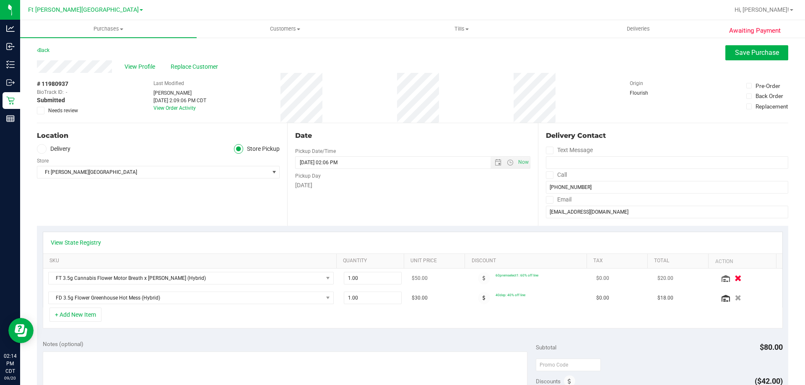
click at [734, 279] on icon "button" at bounding box center [737, 278] width 7 height 6
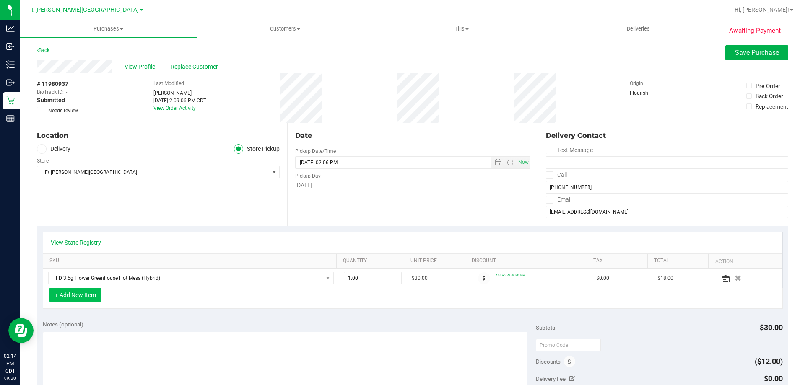
click at [81, 295] on button "+ Add New Item" at bounding box center [75, 295] width 52 height 14
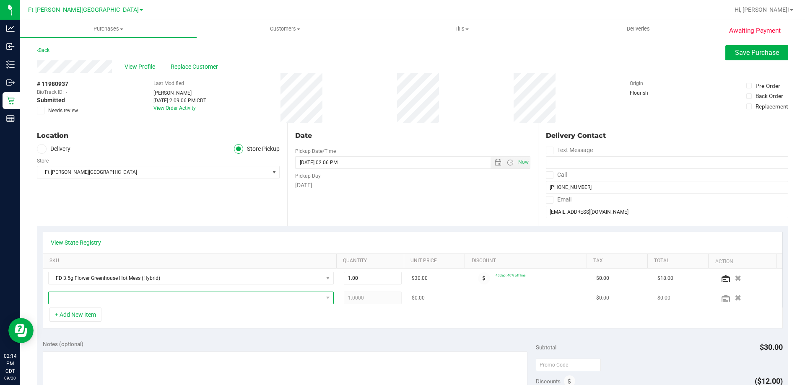
click at [83, 301] on span "NO DATA FOUND" at bounding box center [186, 298] width 274 height 12
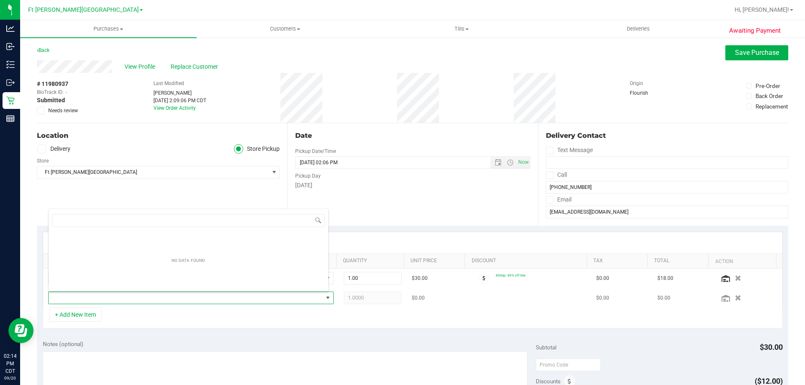
scroll to position [13, 278]
type input "apple"
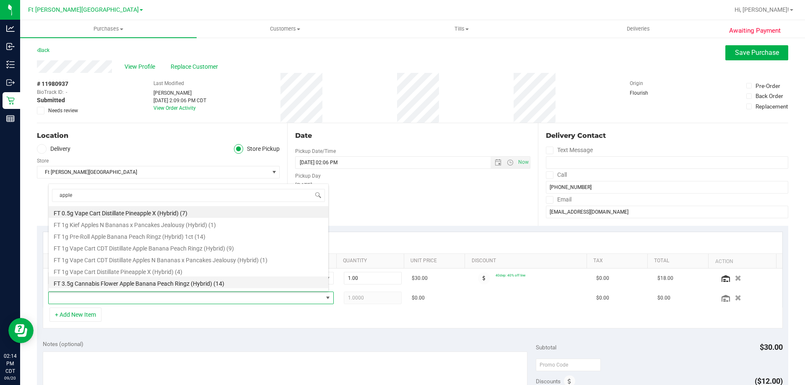
click at [119, 285] on li "FT 3.5g Cannabis Flower Apple Banana Peach Ringz (Hybrid) (14)" at bounding box center [189, 283] width 280 height 12
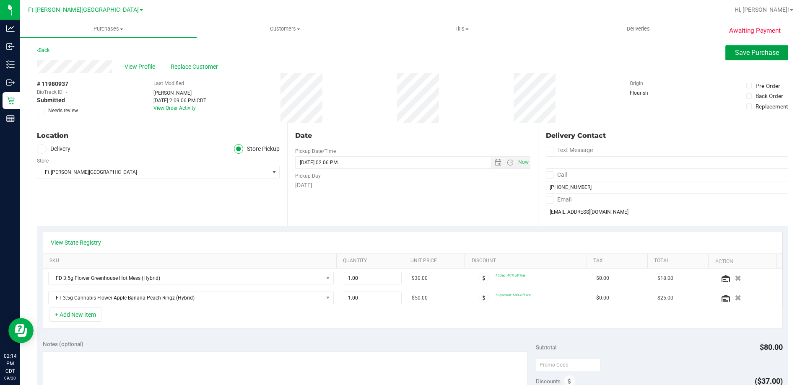
click at [743, 56] on span "Save Purchase" at bounding box center [757, 53] width 44 height 8
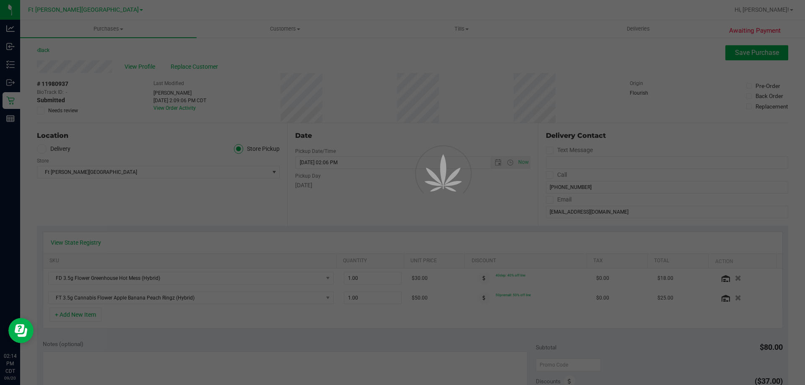
scroll to position [168, 0]
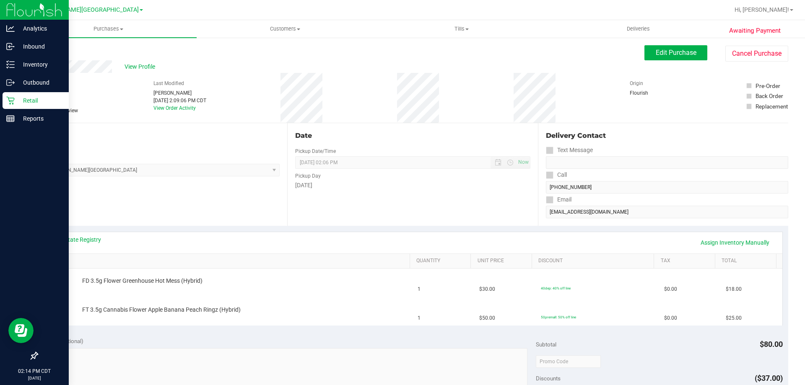
click at [40, 99] on p "Retail" at bounding box center [40, 101] width 50 height 10
